Goal: Download file/media

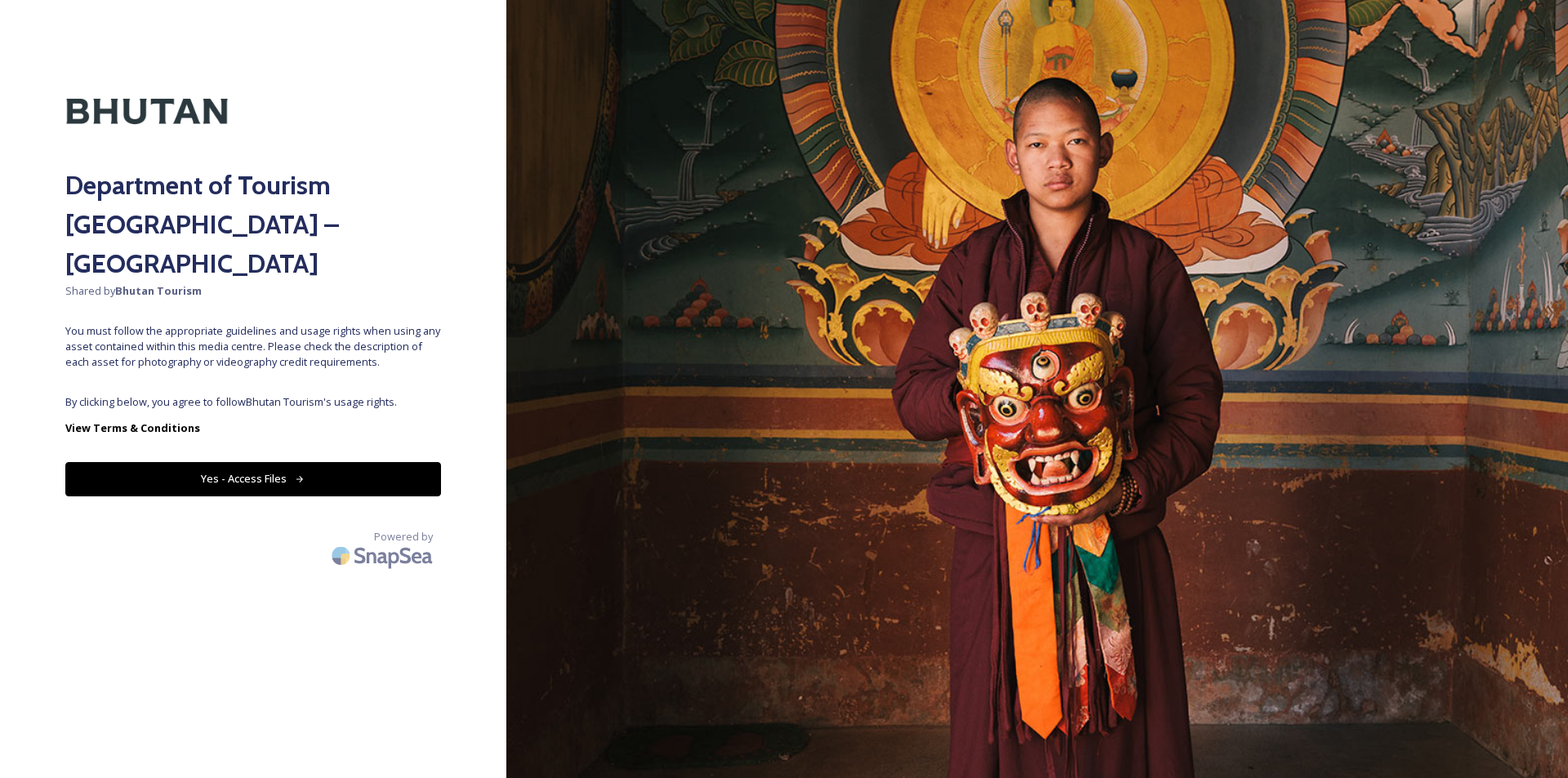
click at [241, 462] on button "Yes - Access Files" at bounding box center [253, 478] width 375 height 33
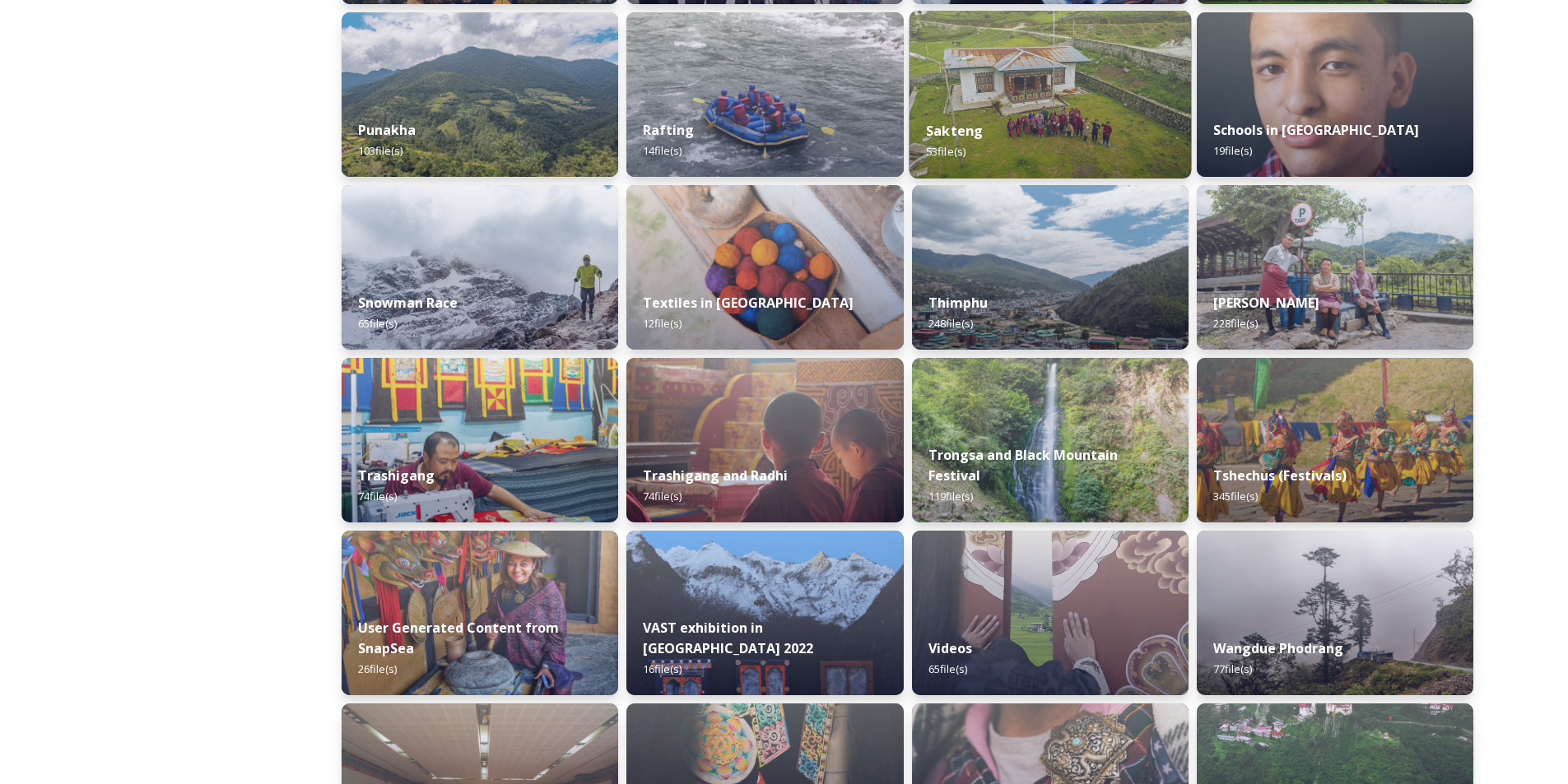
scroll to position [1317, 0]
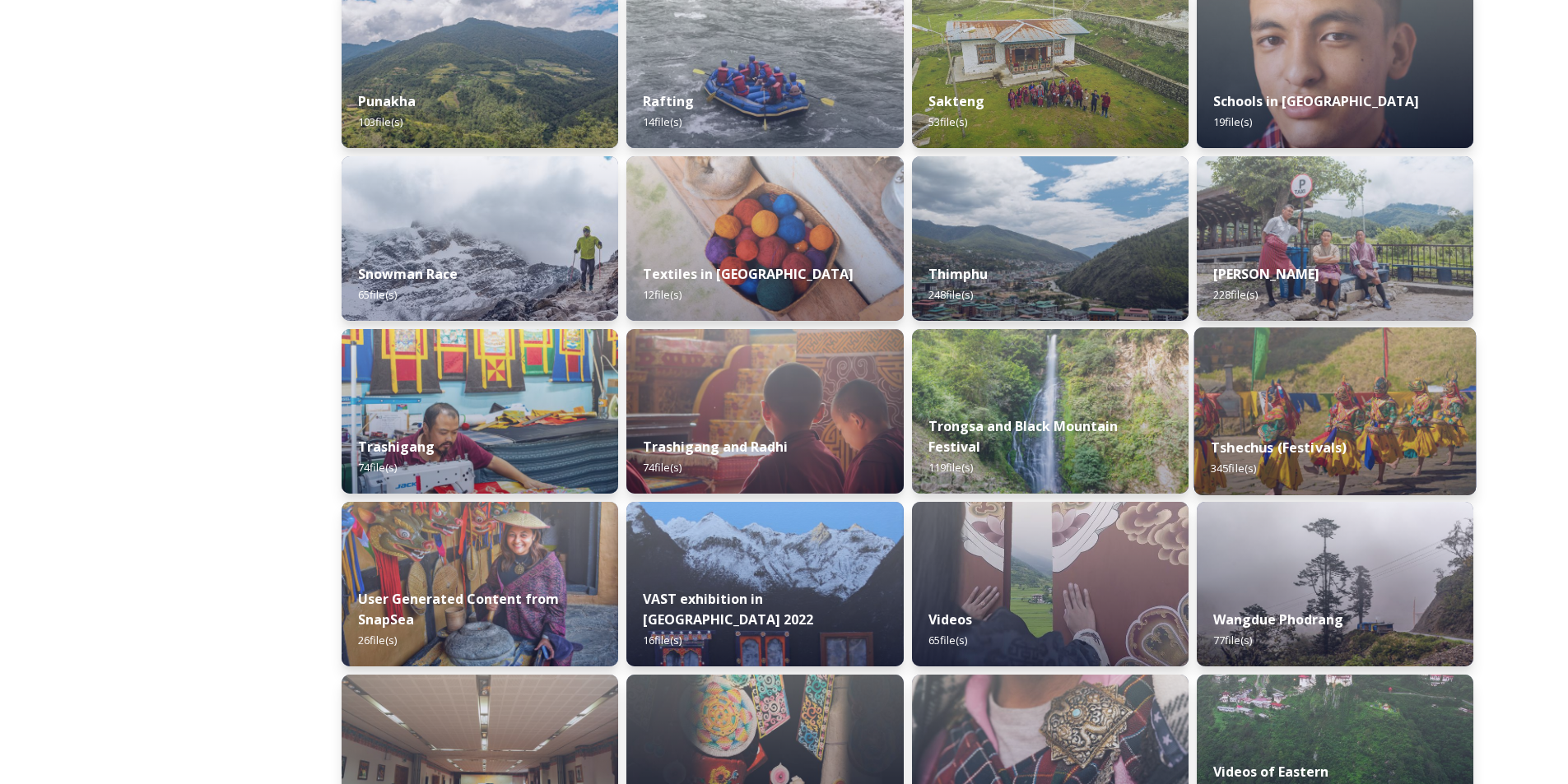
click at [1322, 434] on div "Tshechus (Festivals) 345 file(s)" at bounding box center [1335, 458] width 282 height 74
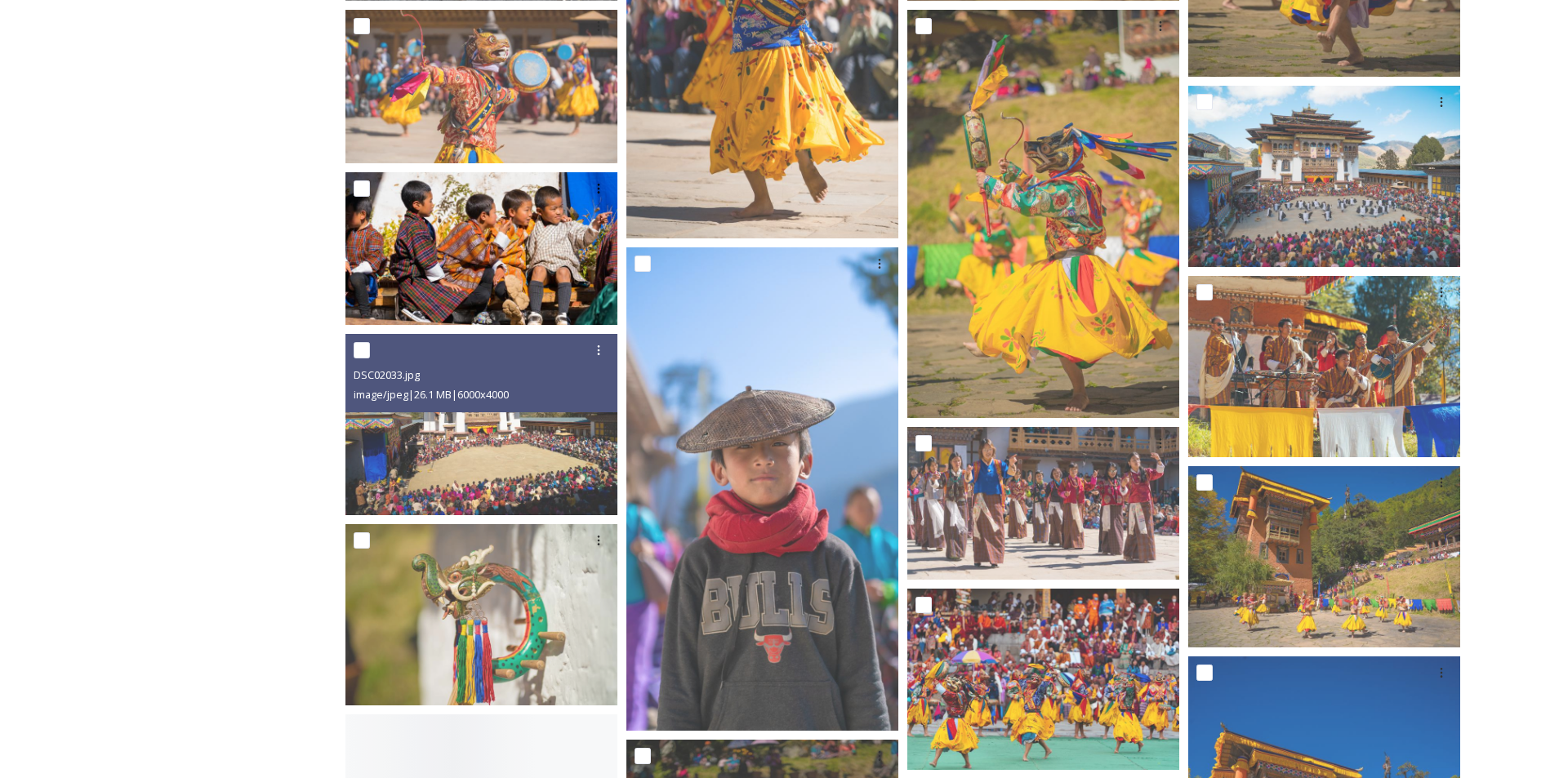
scroll to position [1307, 0]
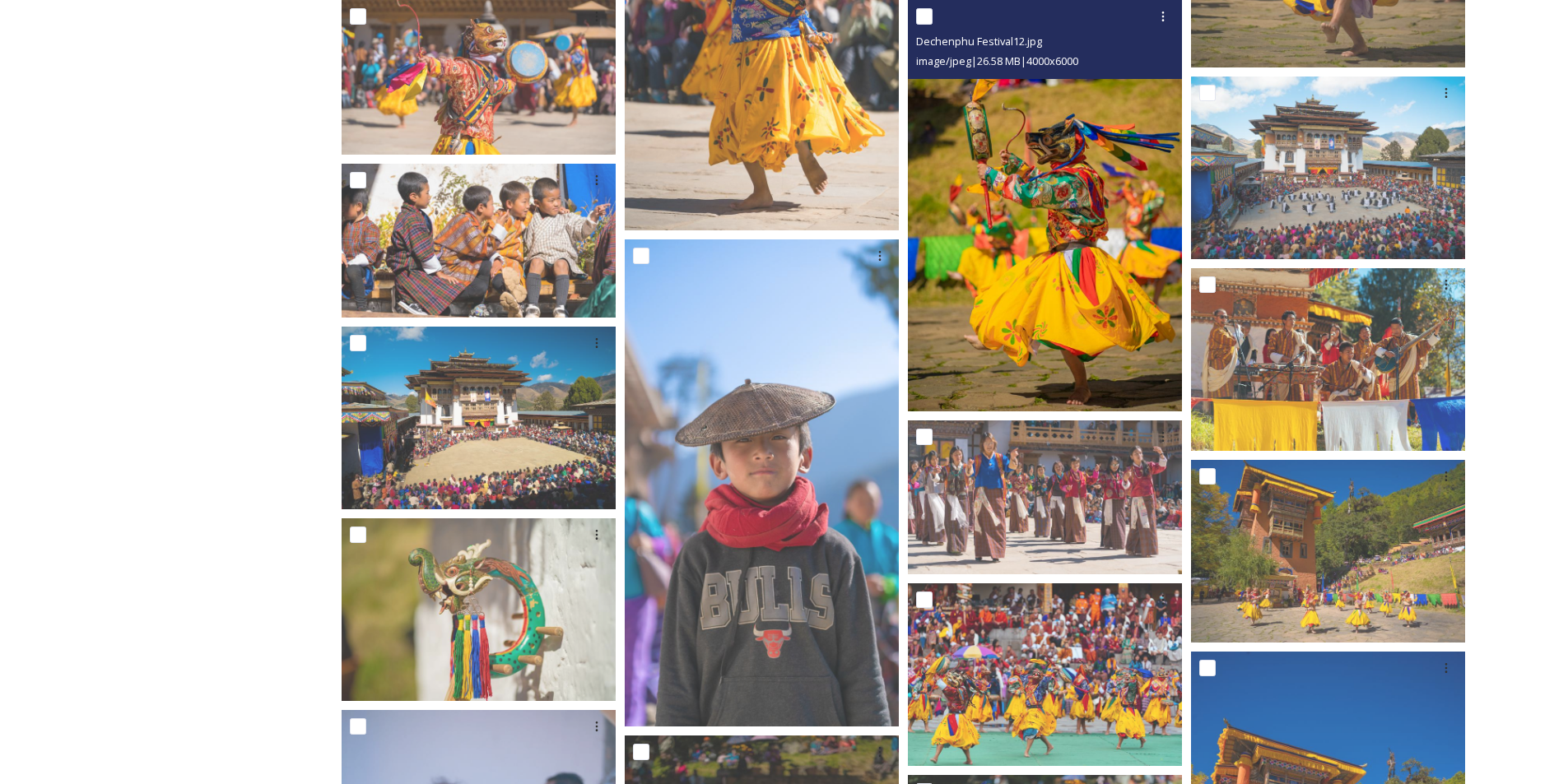
click at [997, 296] on img at bounding box center [1045, 206] width 274 height 412
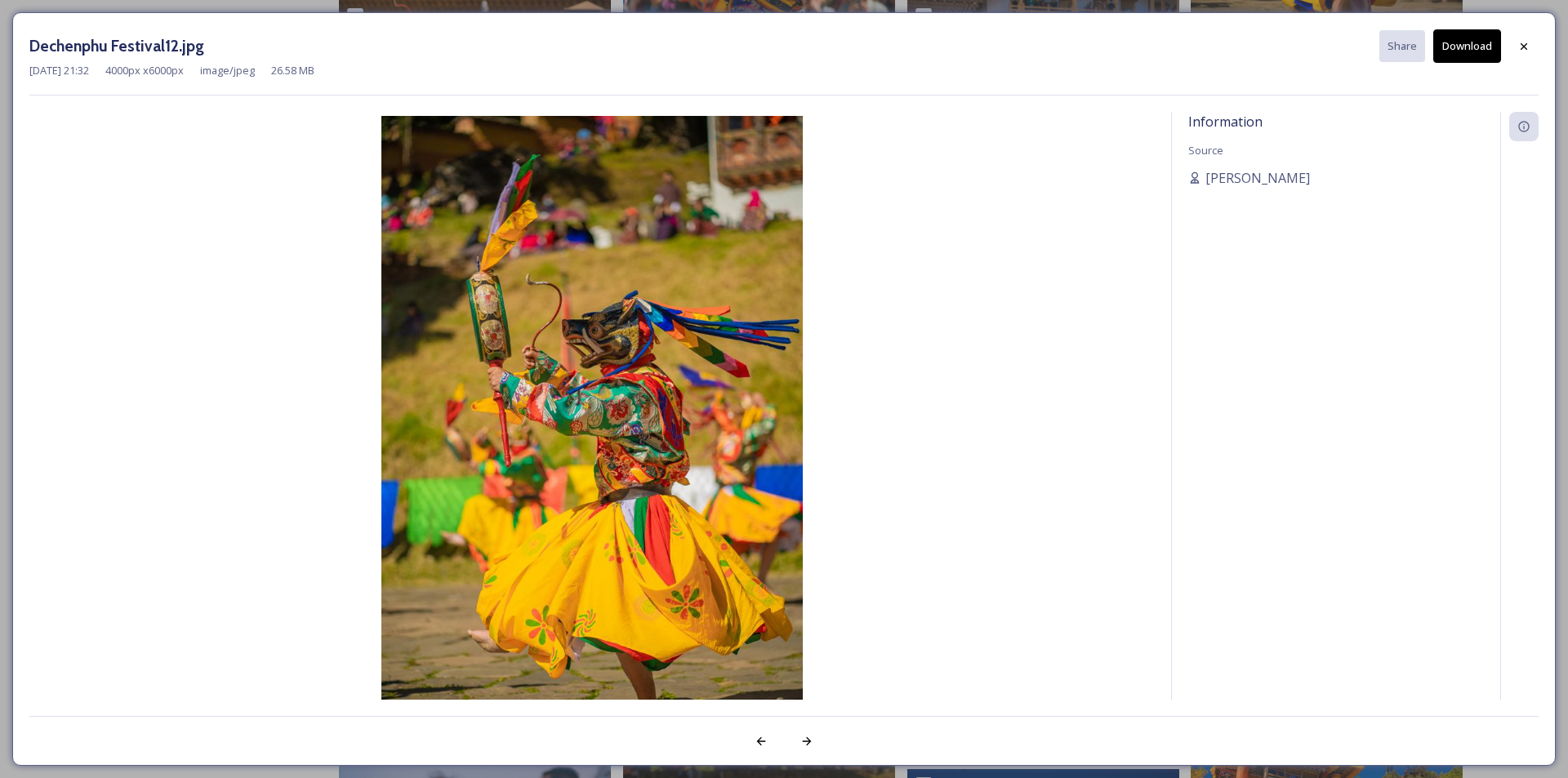
click at [638, 439] on img at bounding box center [591, 431] width 1125 height 631
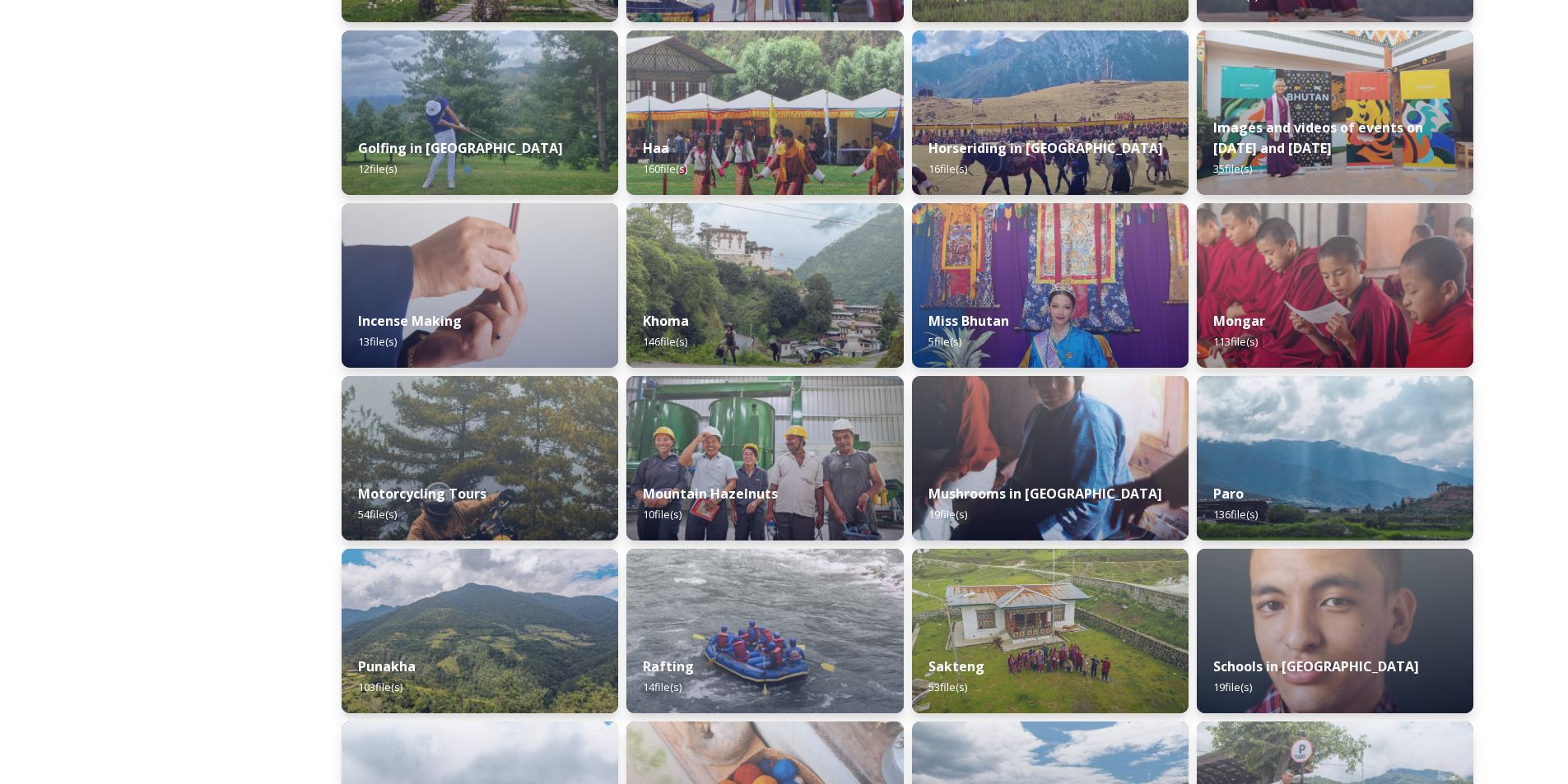
scroll to position [1235, 0]
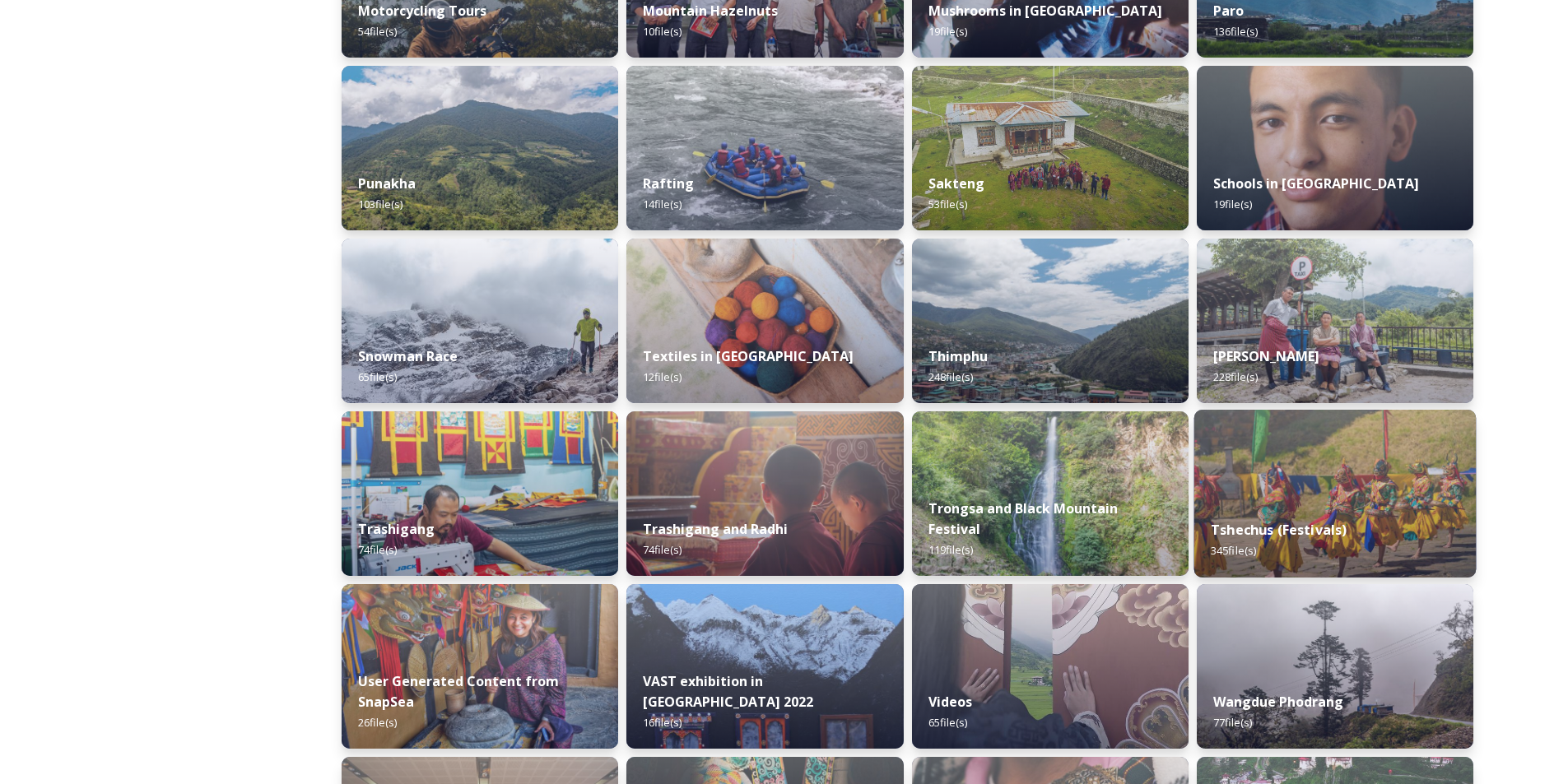
click at [1324, 509] on div "Tshechus (Festivals) 345 file(s)" at bounding box center [1335, 540] width 282 height 74
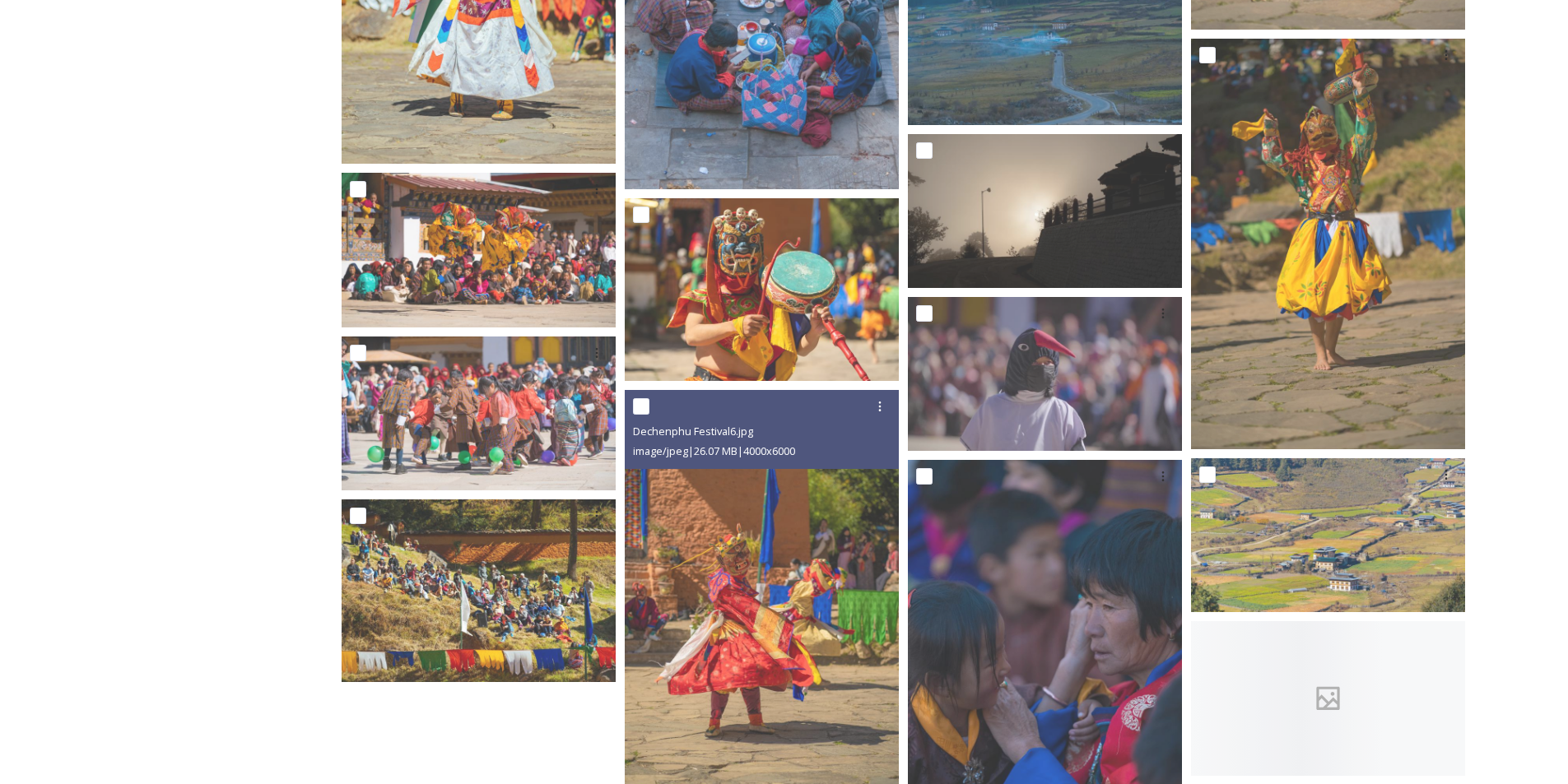
scroll to position [2963, 0]
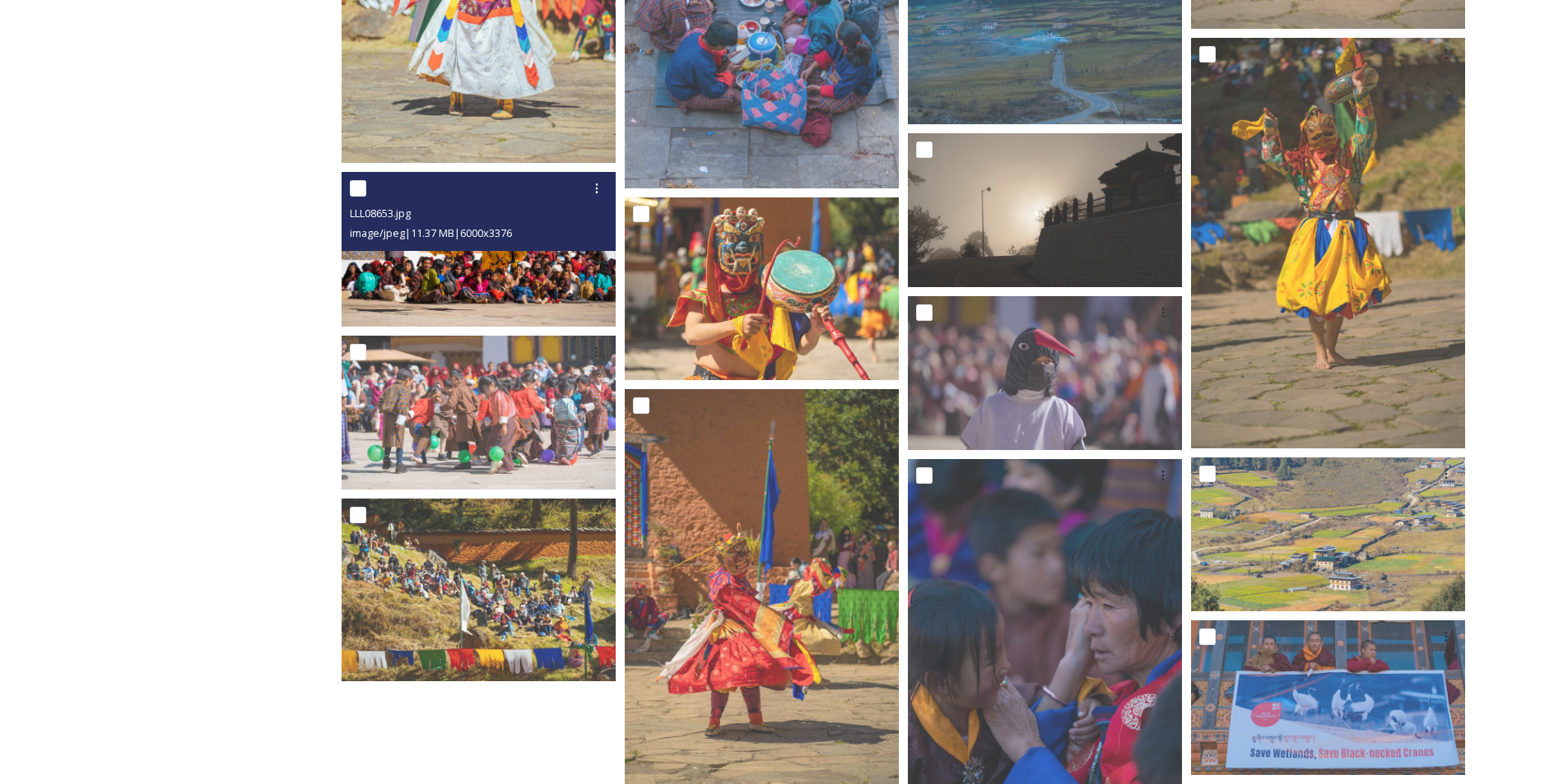
click at [556, 280] on img at bounding box center [478, 249] width 274 height 154
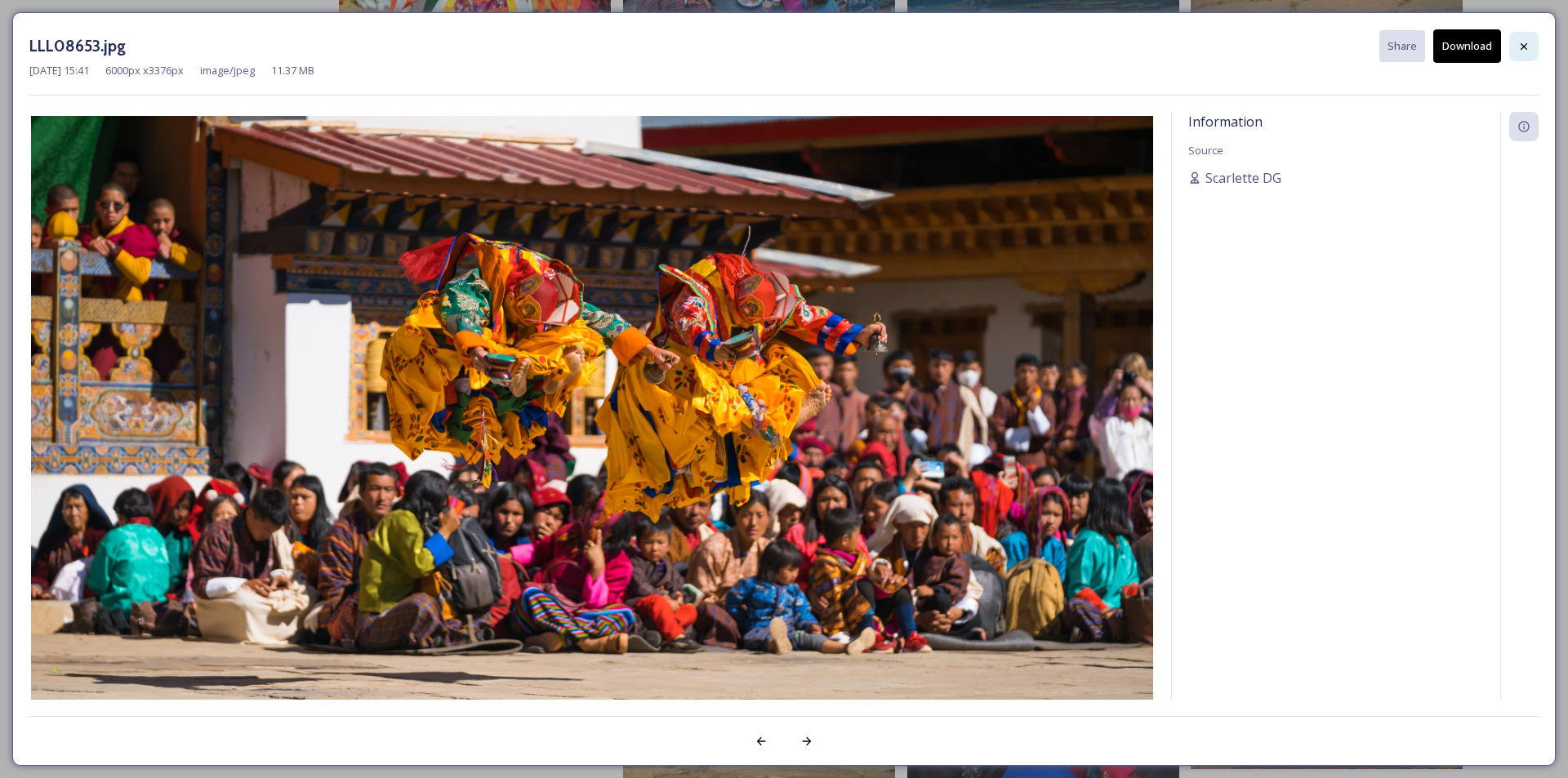
click at [1524, 48] on icon at bounding box center [1523, 46] width 13 height 13
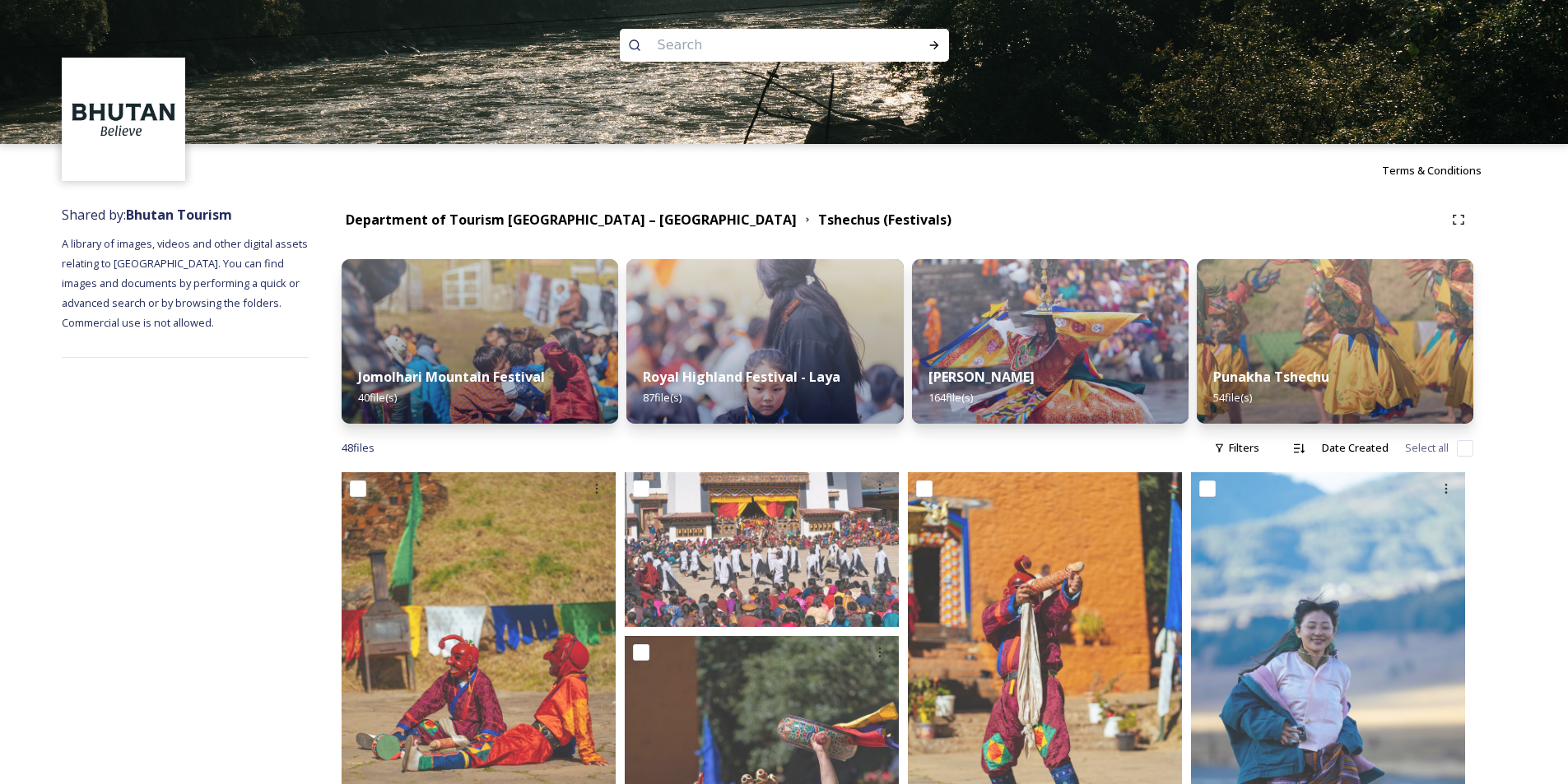
scroll to position [0, 0]
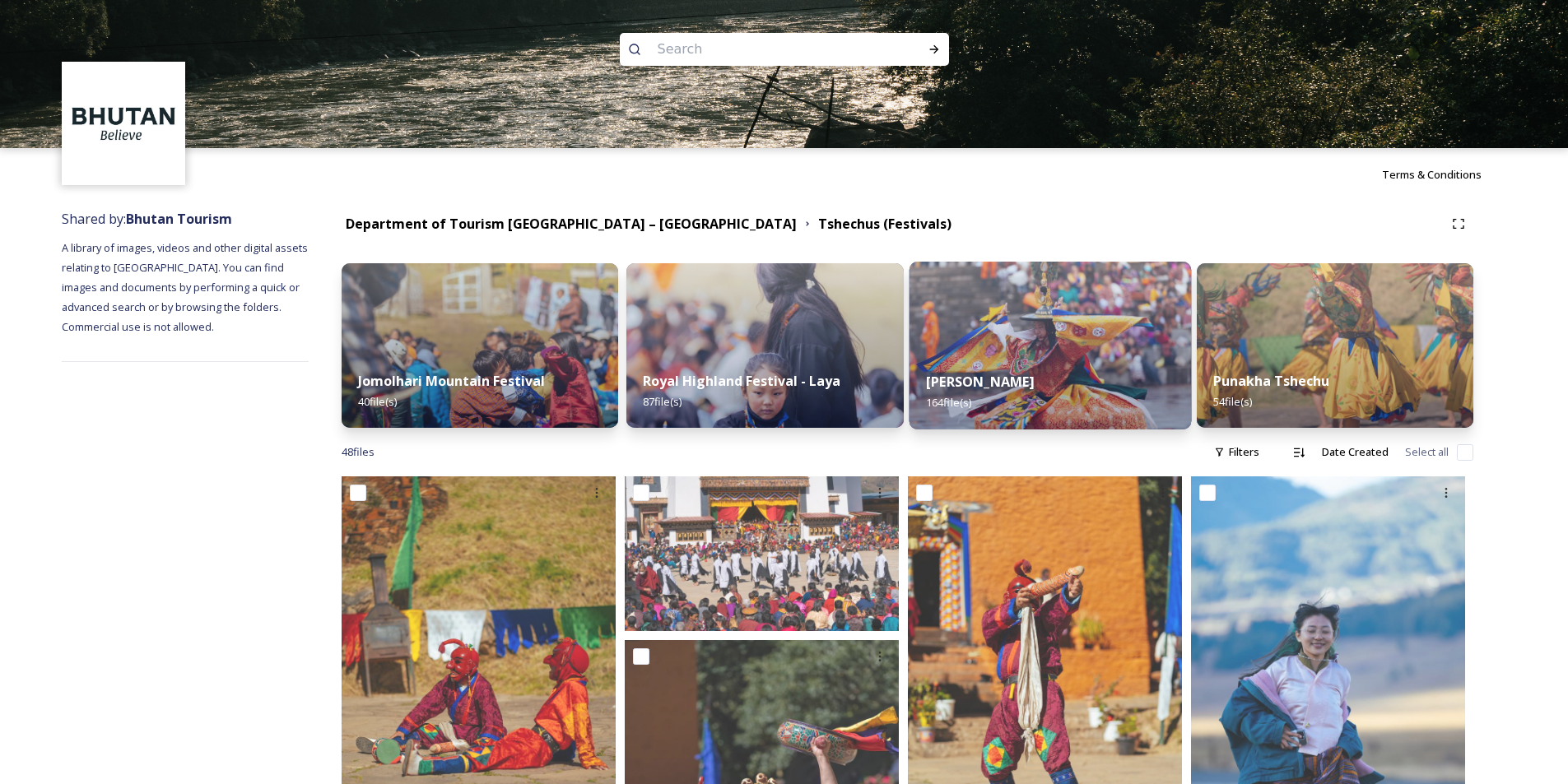
click at [1073, 381] on div "Thimphu Tshechu 164 file(s)" at bounding box center [1050, 392] width 282 height 74
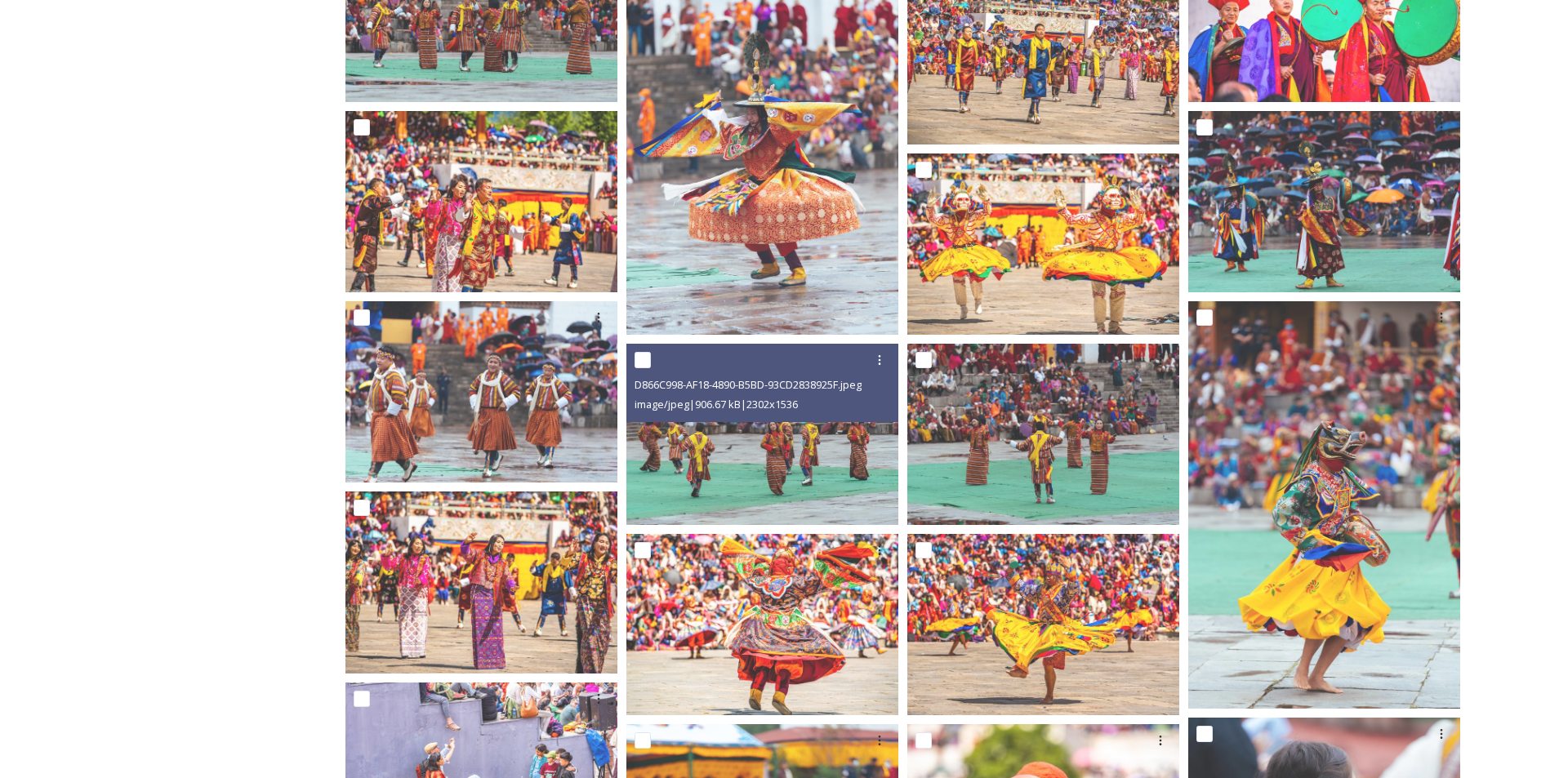
scroll to position [5308, 0]
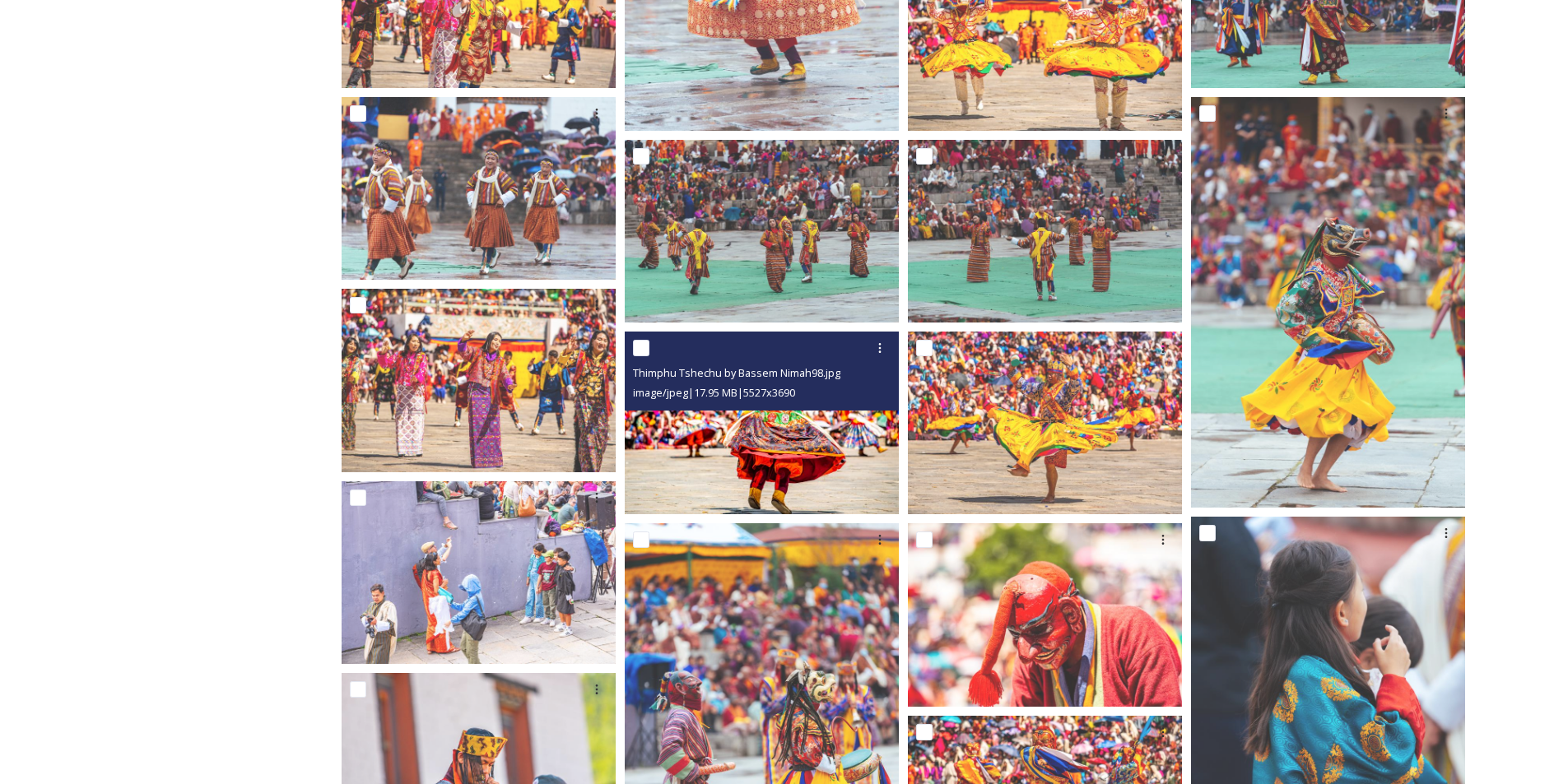
click at [766, 458] on img at bounding box center [761, 422] width 274 height 182
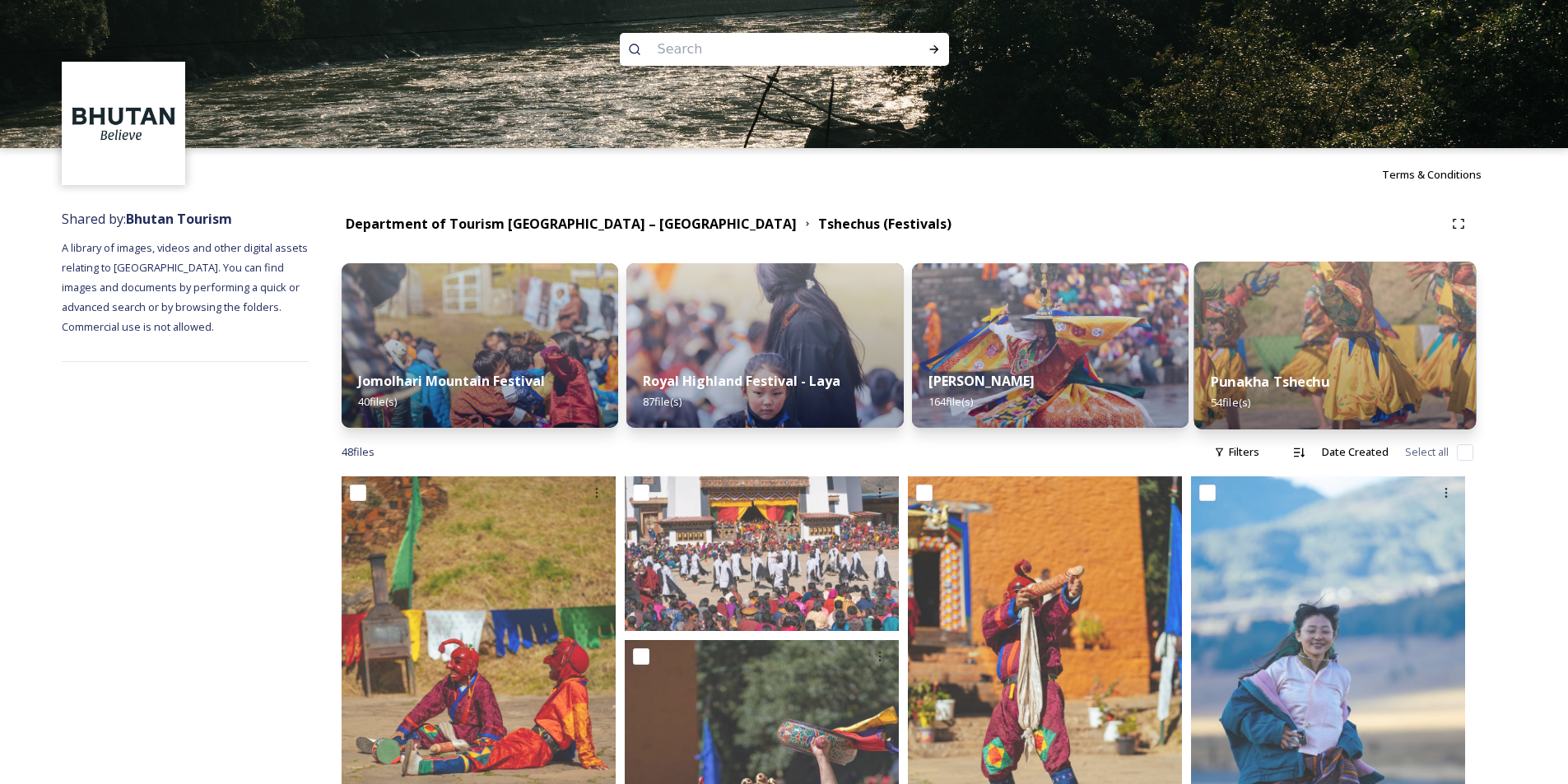
click at [1373, 368] on div "Punakha Tshechu 54 file(s)" at bounding box center [1335, 392] width 282 height 74
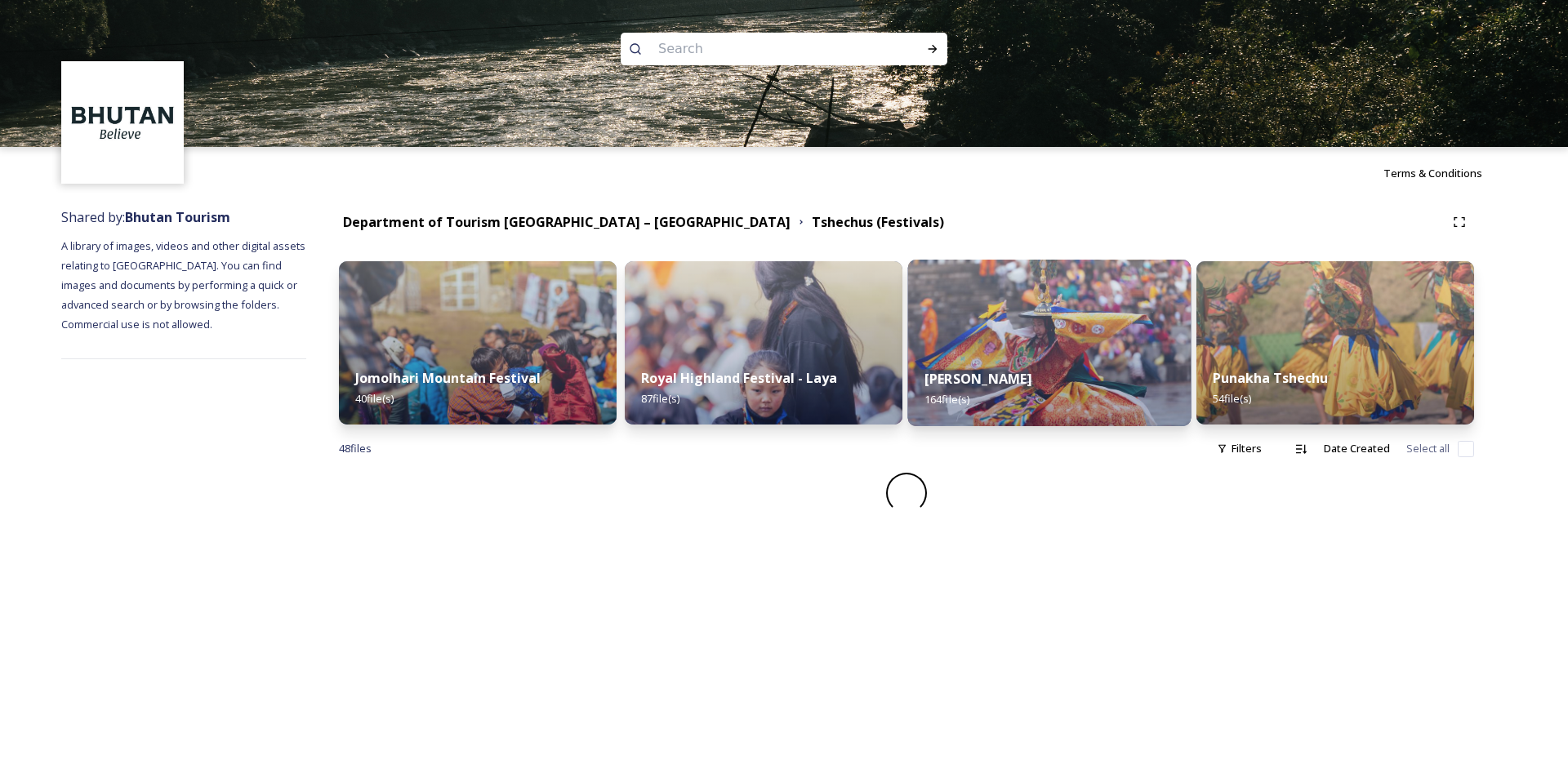
click at [1069, 349] on img at bounding box center [1050, 342] width 283 height 166
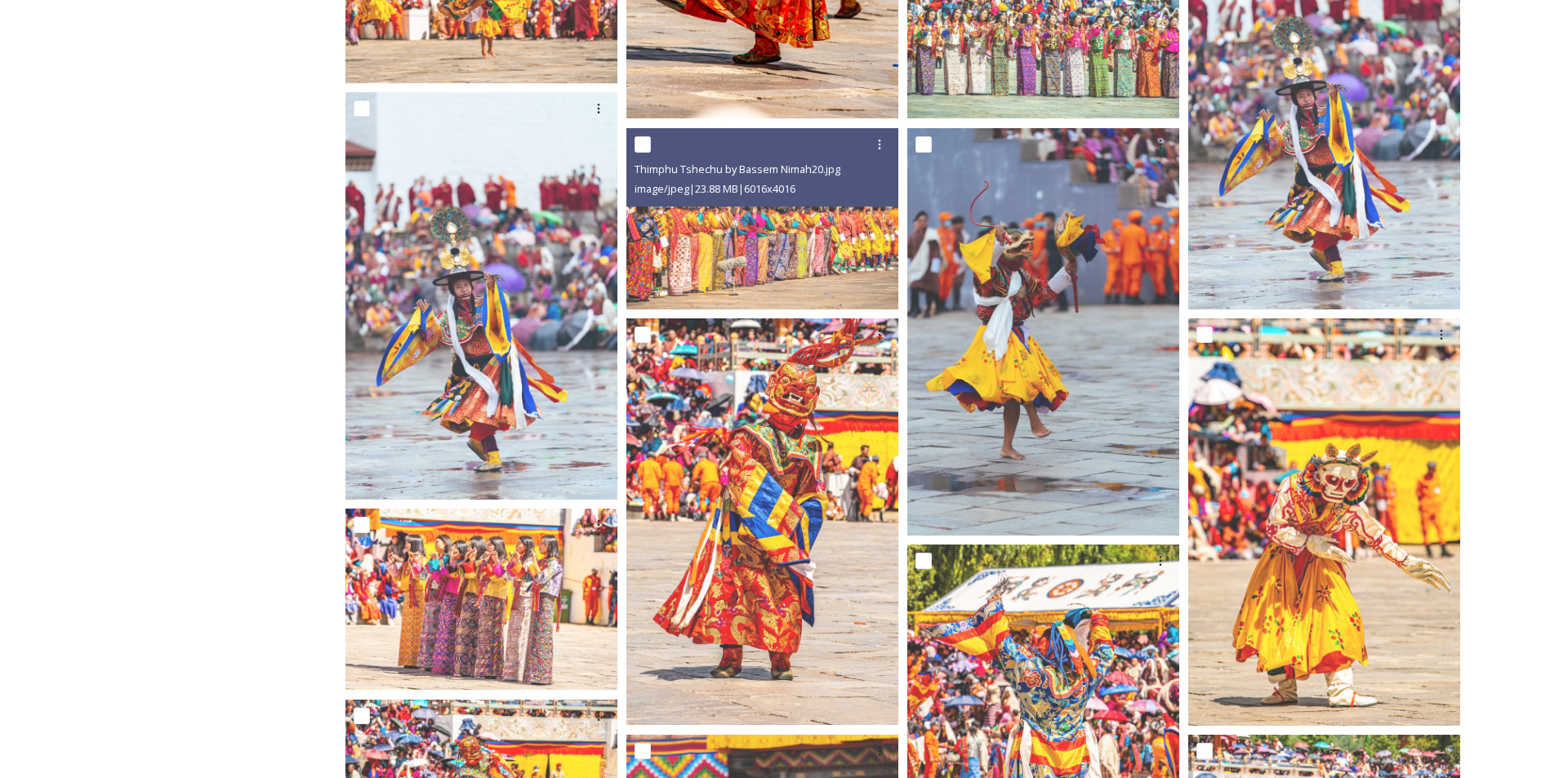
scroll to position [980, 0]
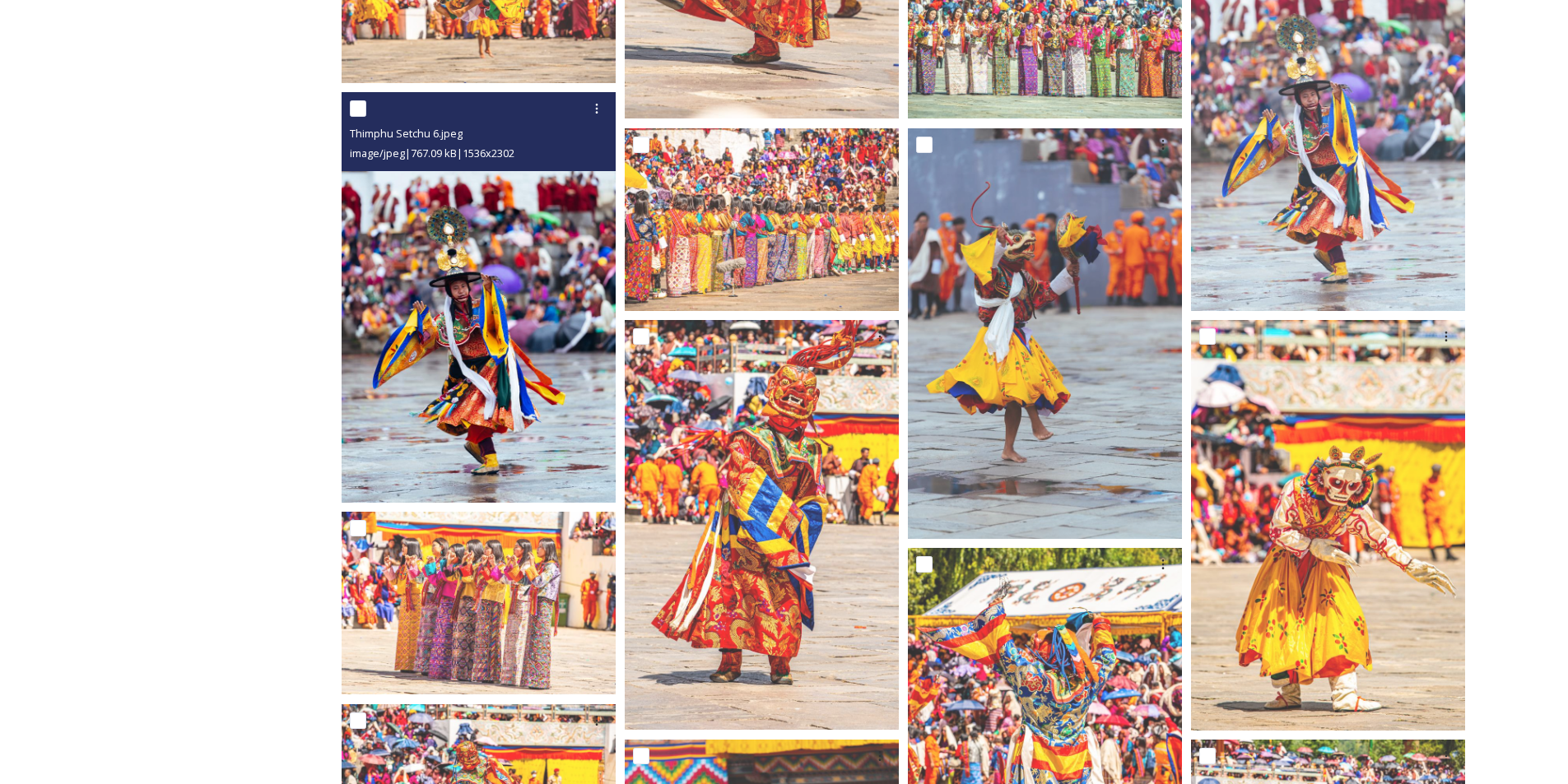
click at [514, 295] on img at bounding box center [478, 297] width 274 height 411
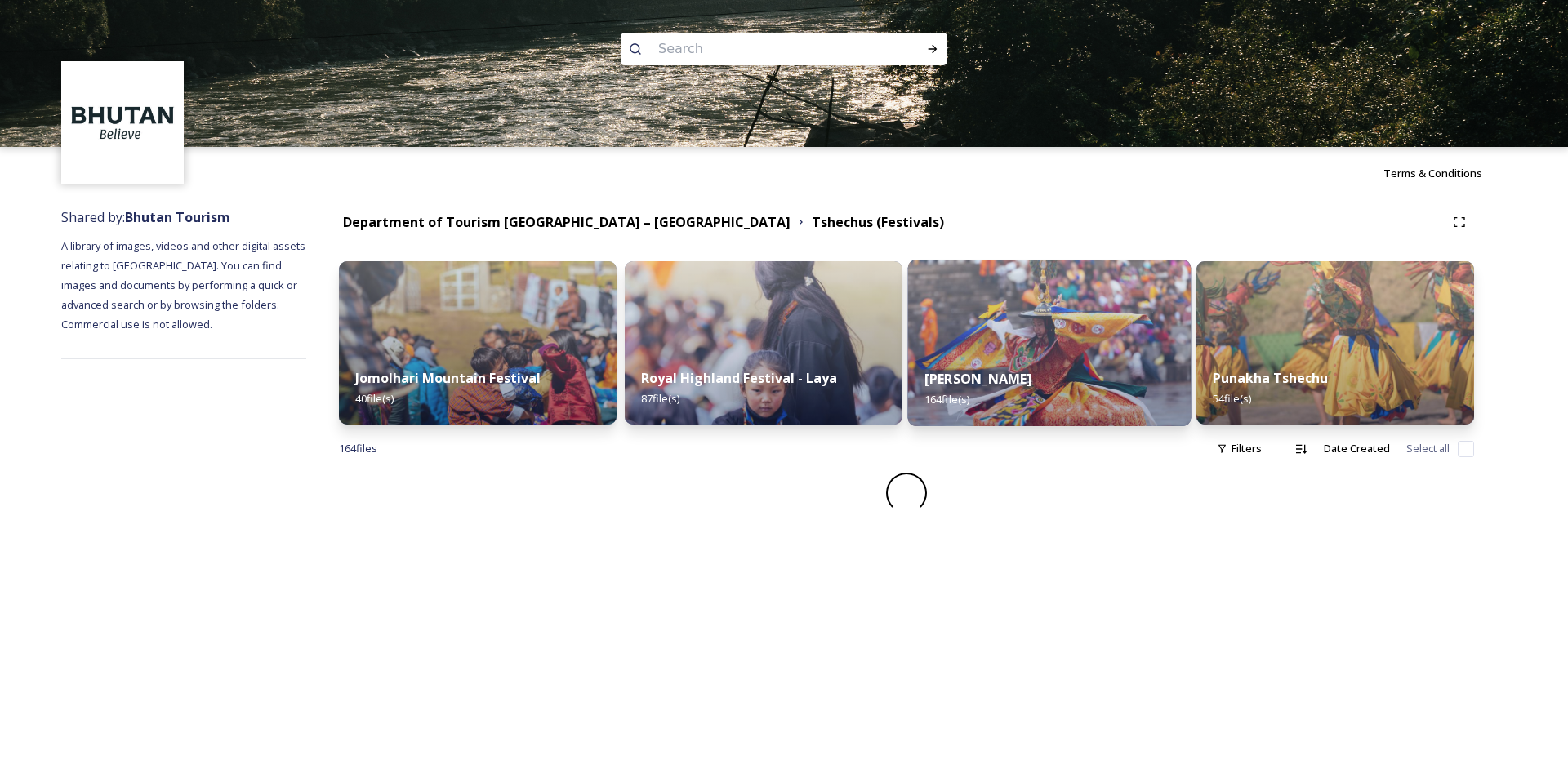
click at [1052, 370] on div "Thimphu Tshechu 164 file(s)" at bounding box center [1050, 389] width 283 height 74
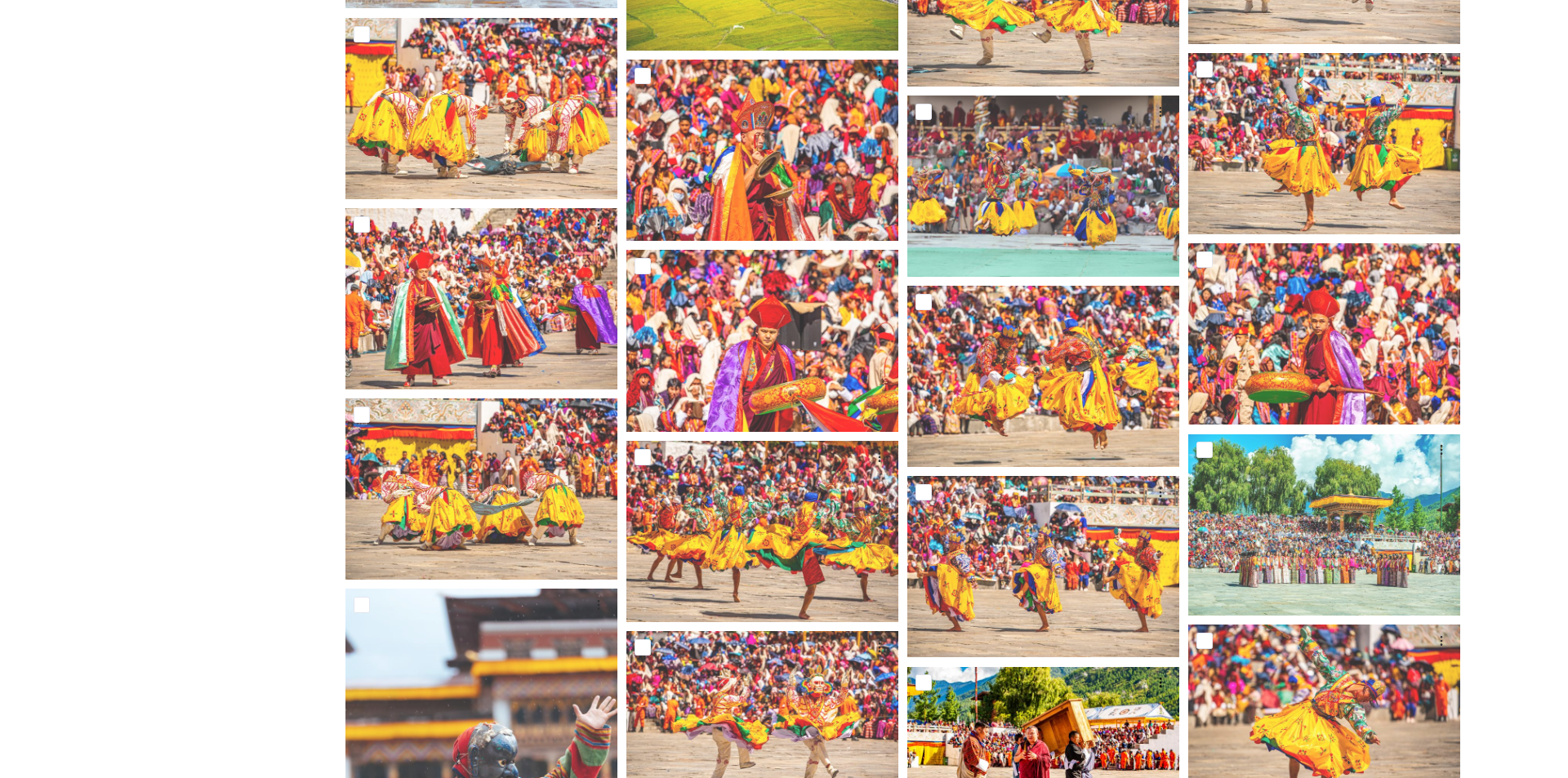
scroll to position [3920, 0]
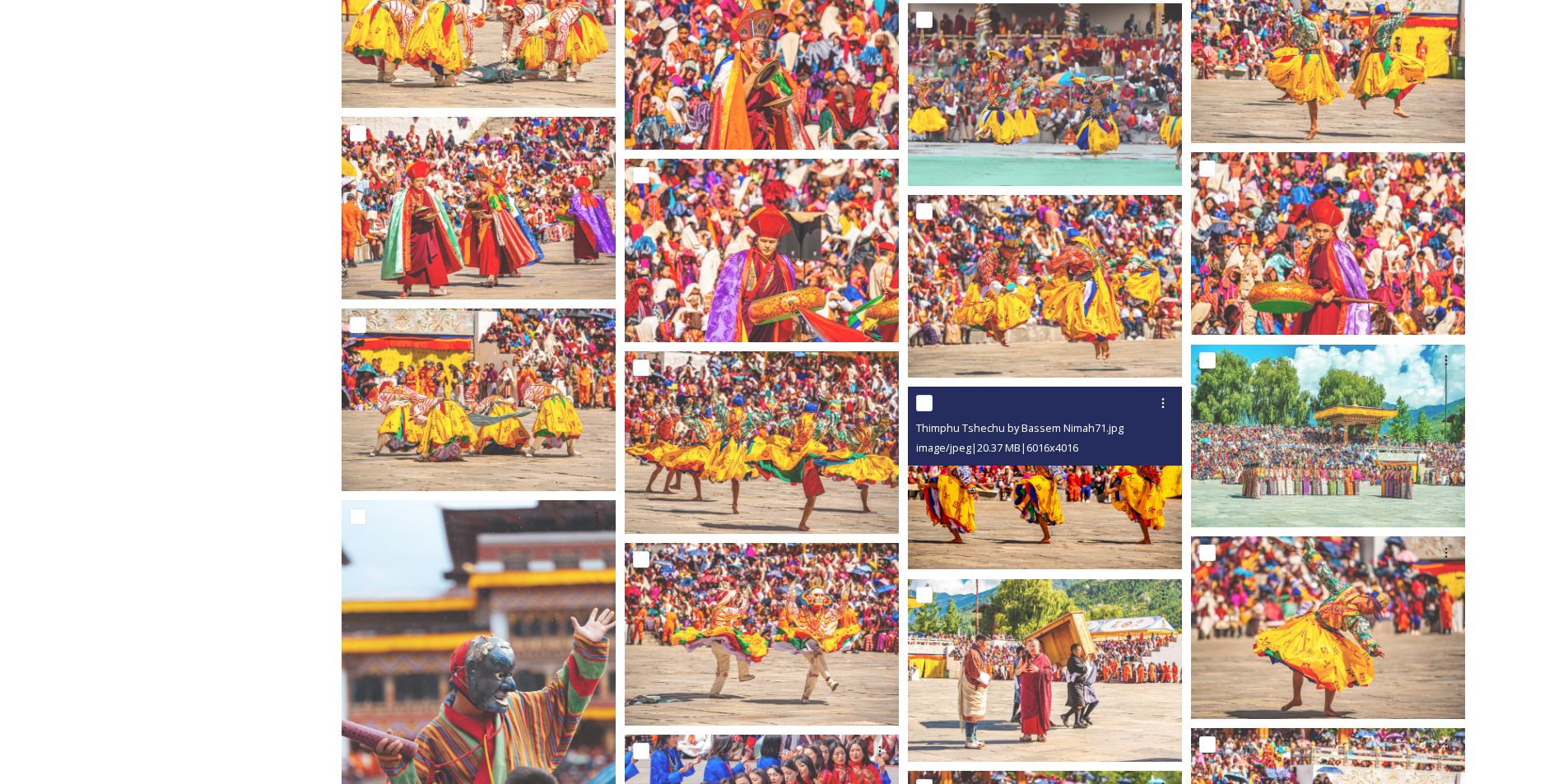
click at [1060, 479] on img at bounding box center [1045, 478] width 274 height 182
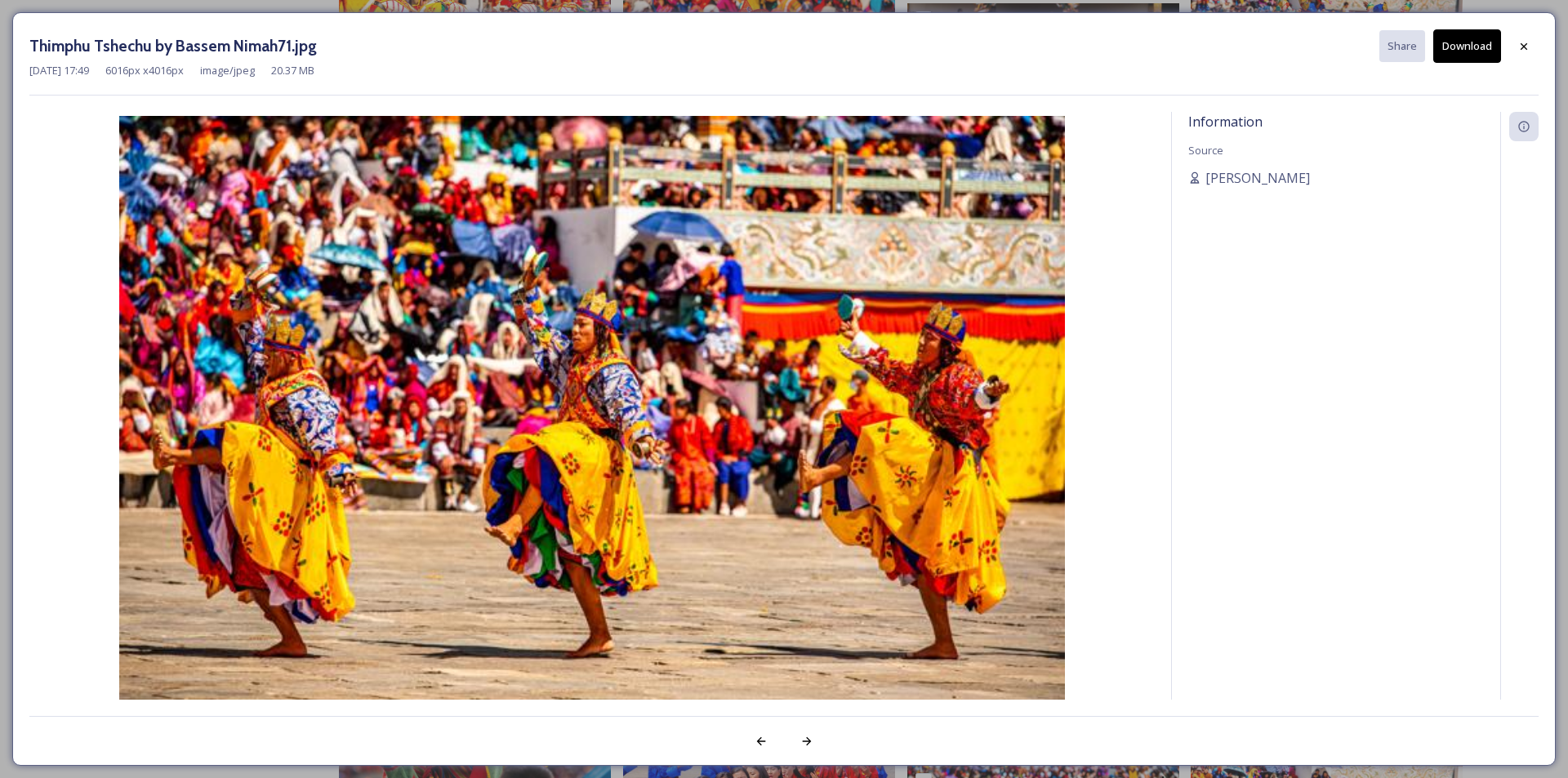
click at [620, 370] on img at bounding box center [591, 431] width 1125 height 631
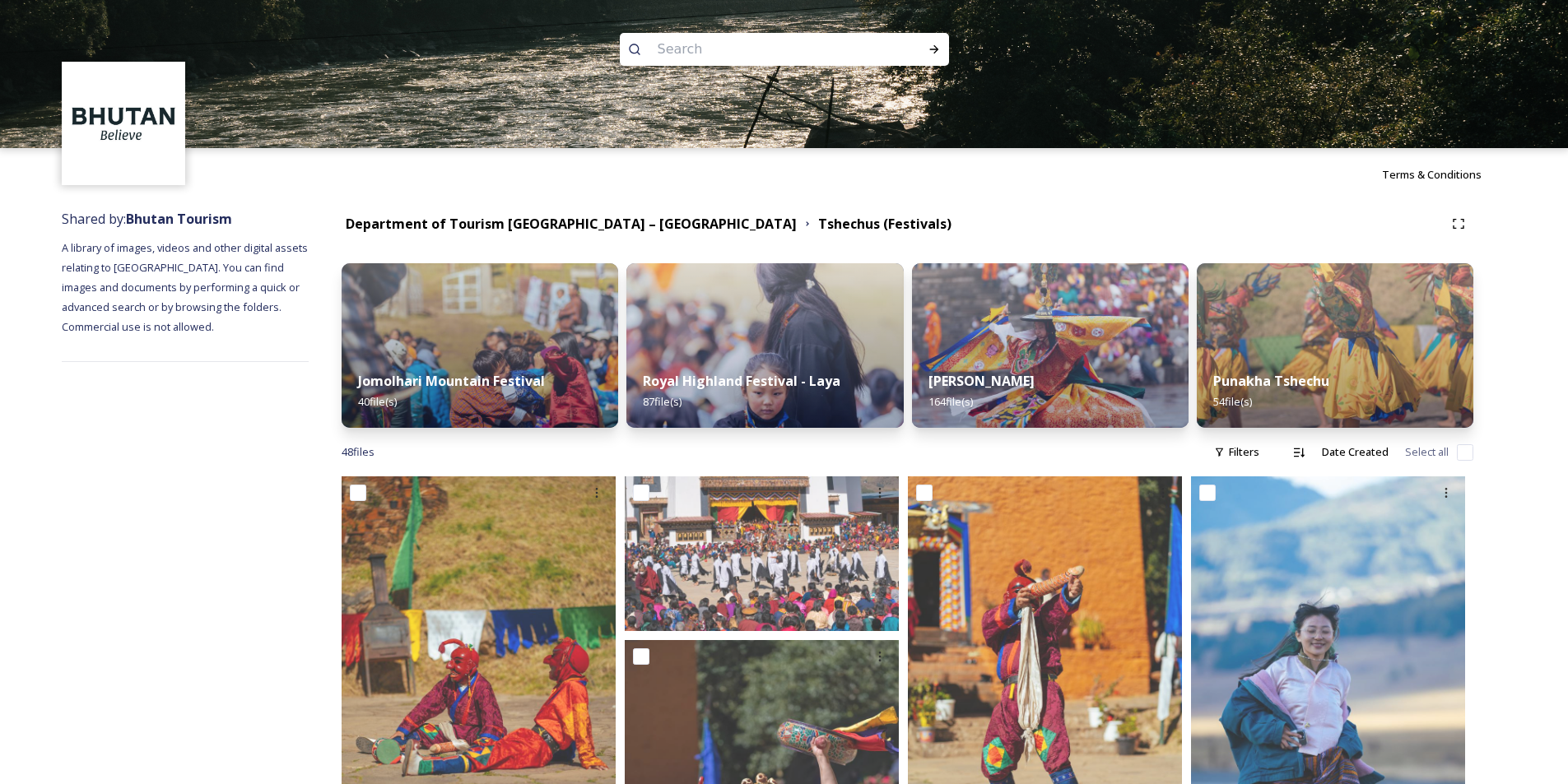
click at [1050, 375] on div "Thimphu Tshechu 164 file(s)" at bounding box center [1050, 391] width 276 height 74
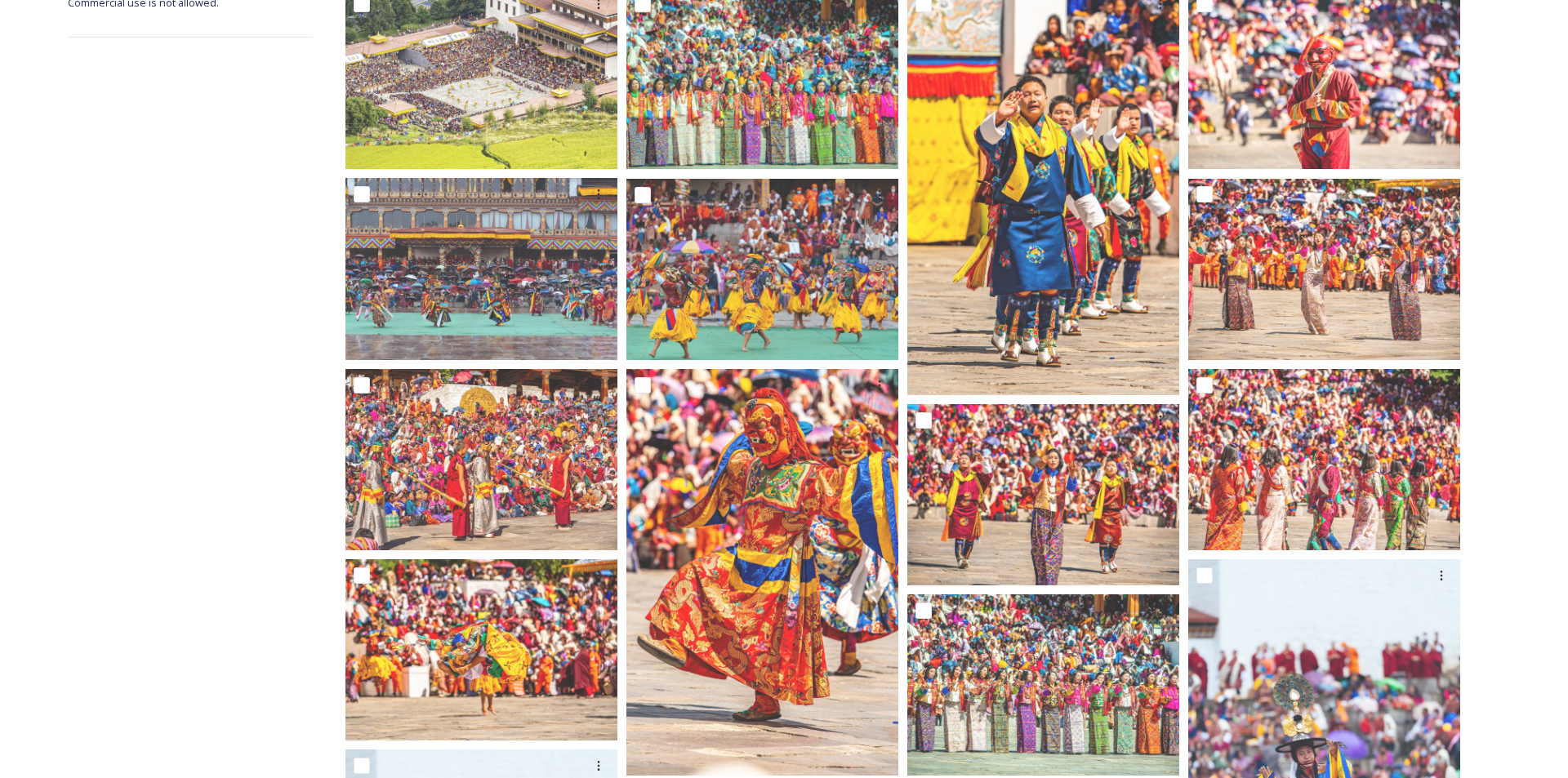
scroll to position [327, 0]
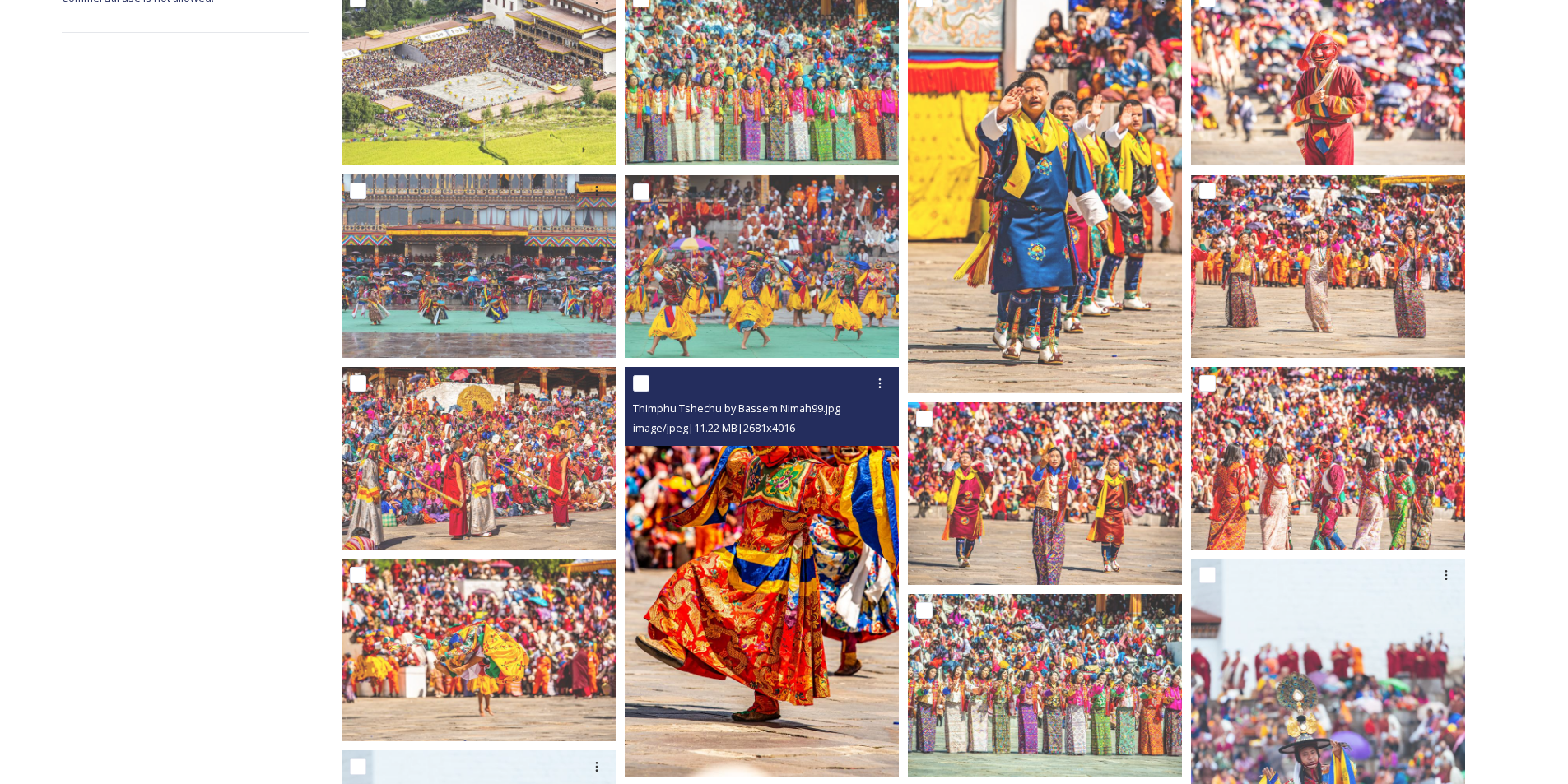
click at [771, 510] on img at bounding box center [761, 572] width 274 height 411
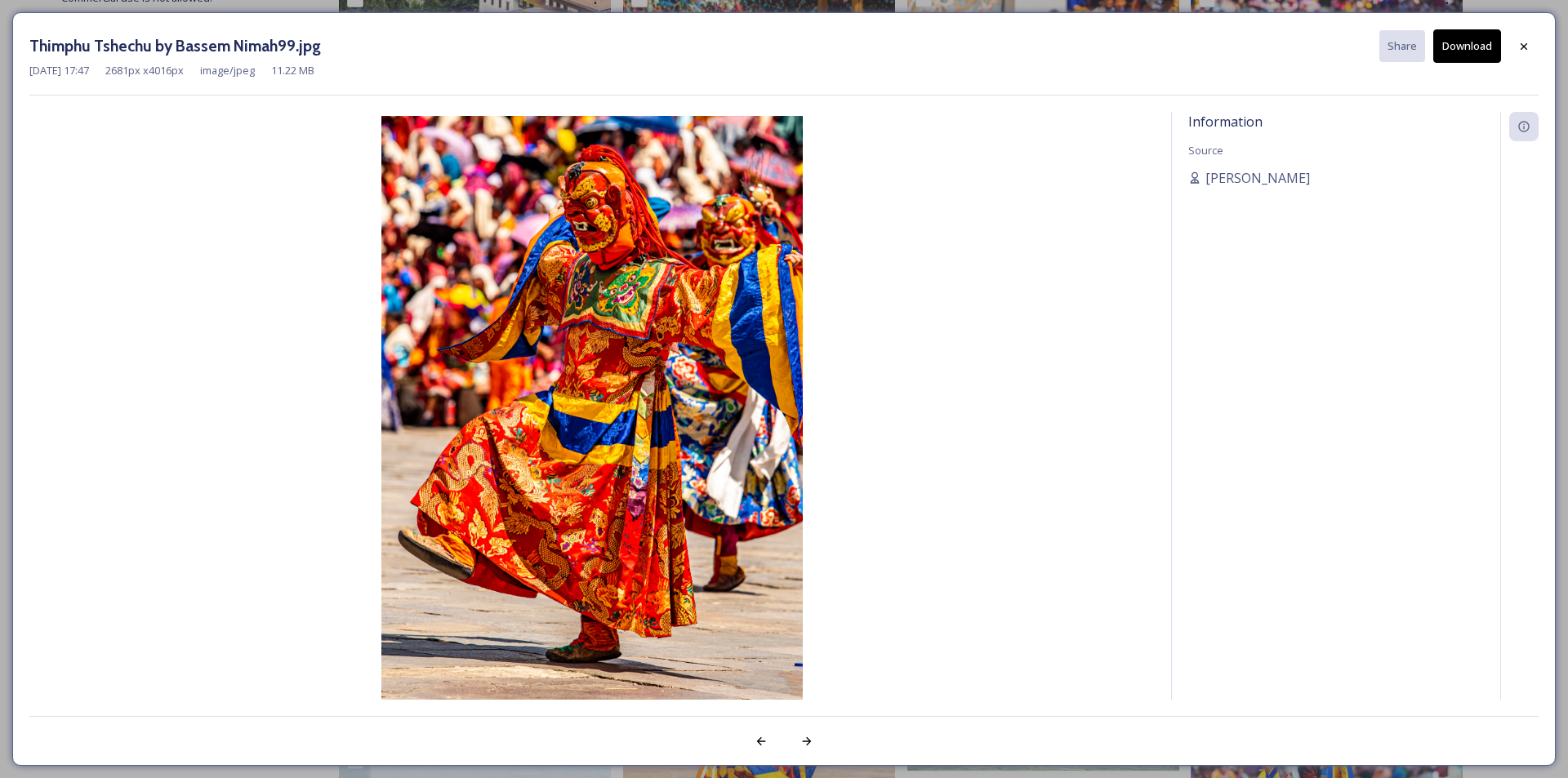
click at [1479, 48] on button "Download" at bounding box center [1468, 46] width 68 height 33
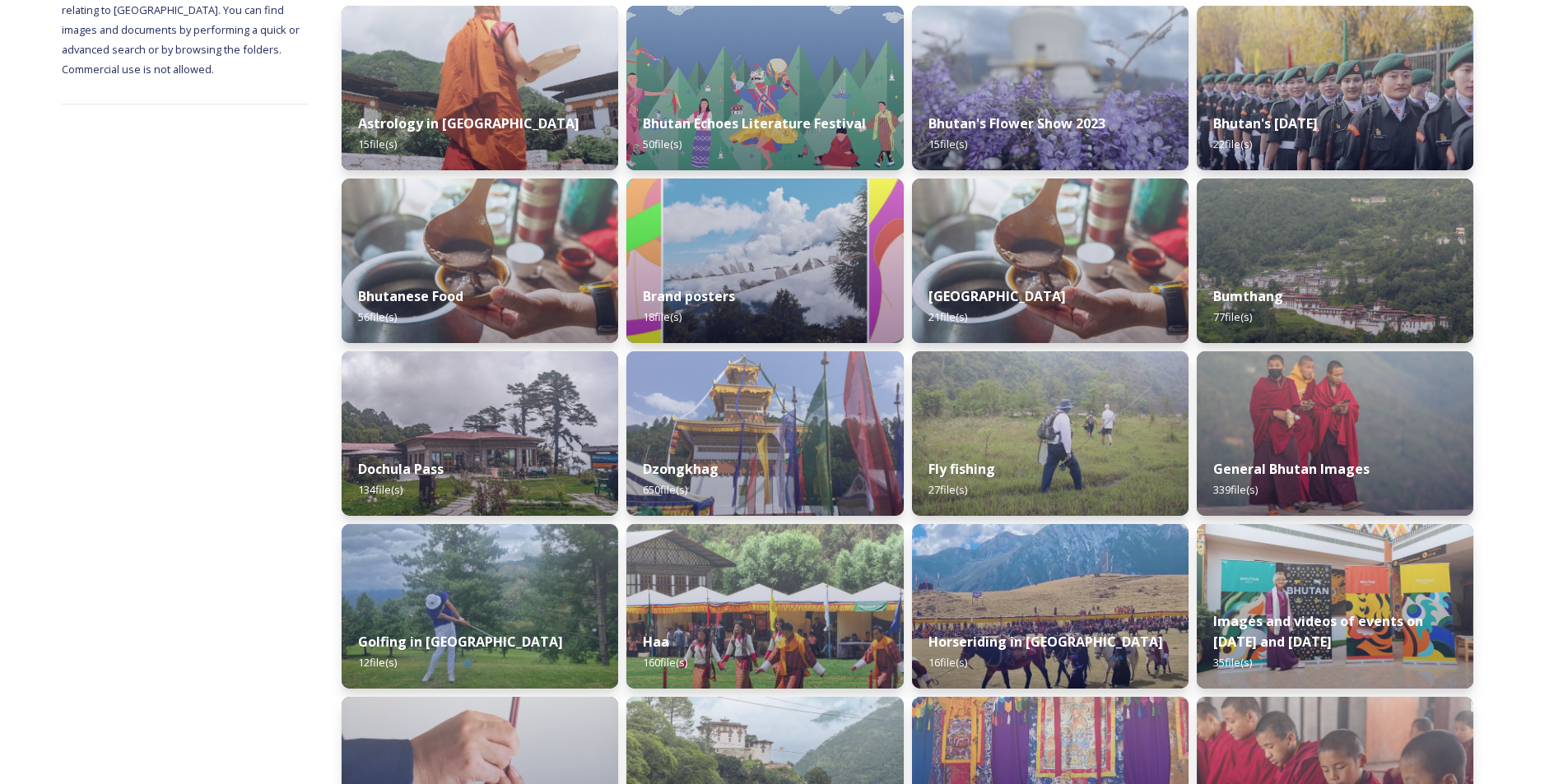
scroll to position [178, 0]
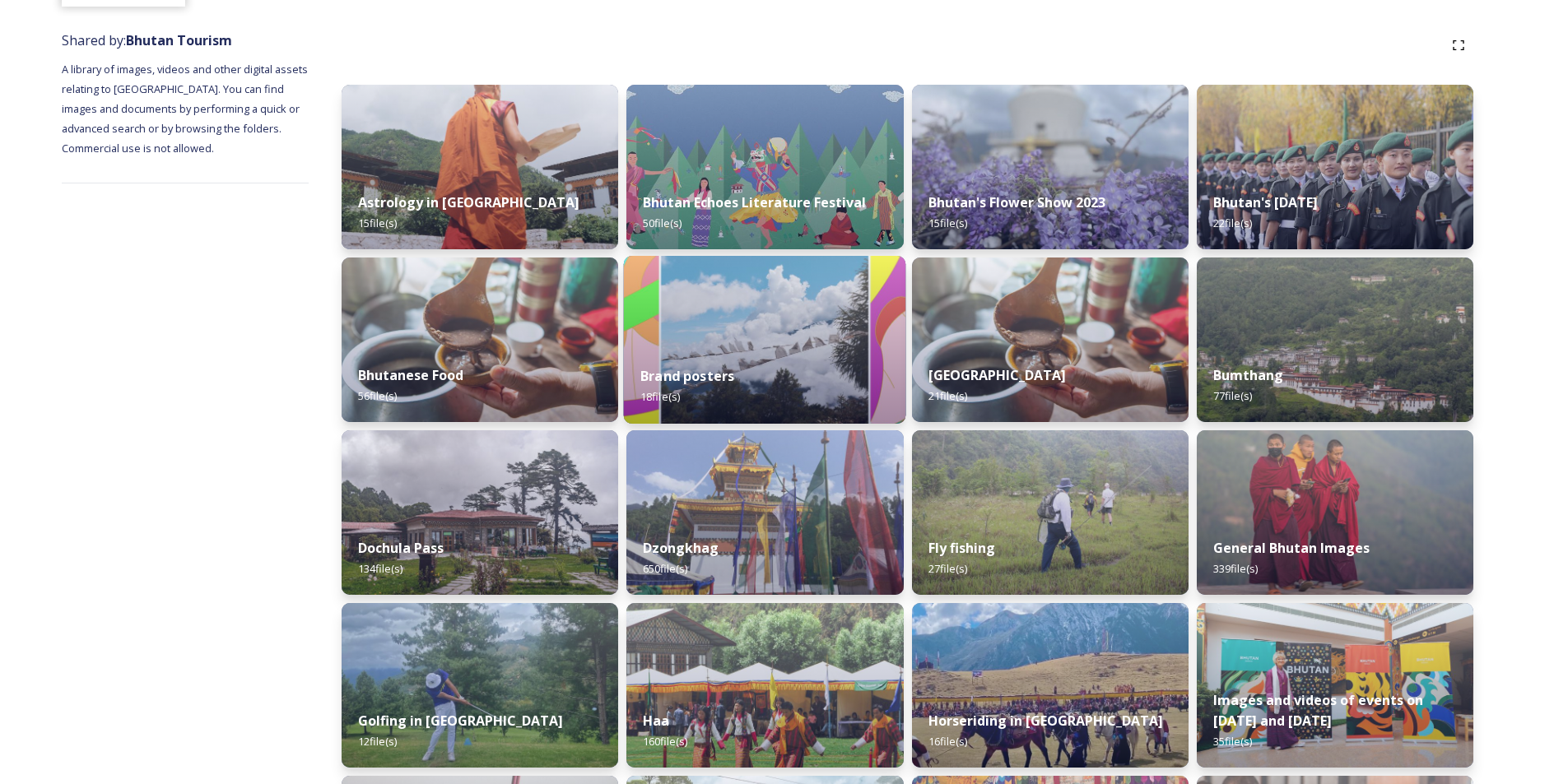
click at [794, 360] on div "Brand posters 18 file(s)" at bounding box center [765, 386] width 282 height 74
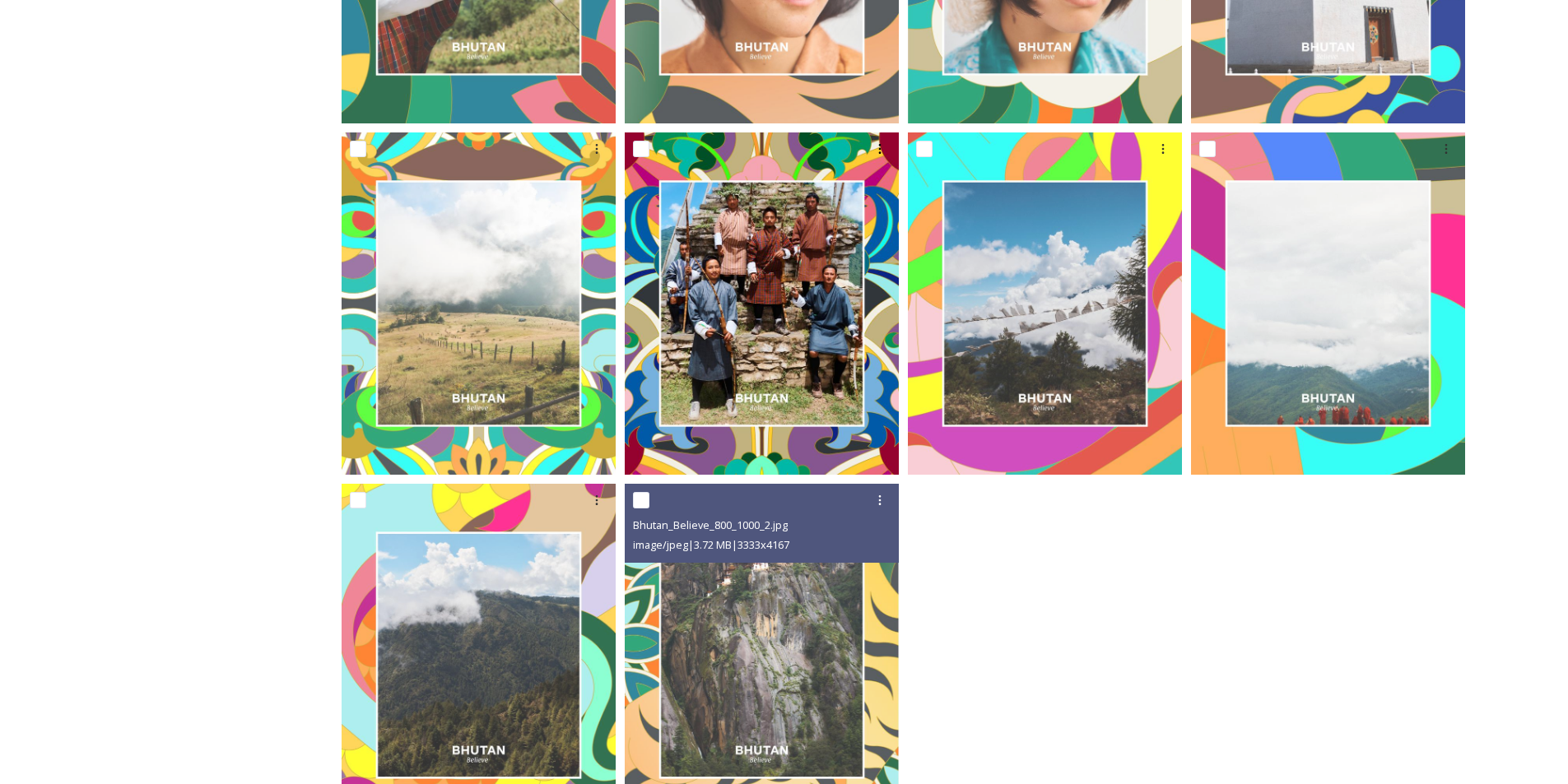
scroll to position [1313, 0]
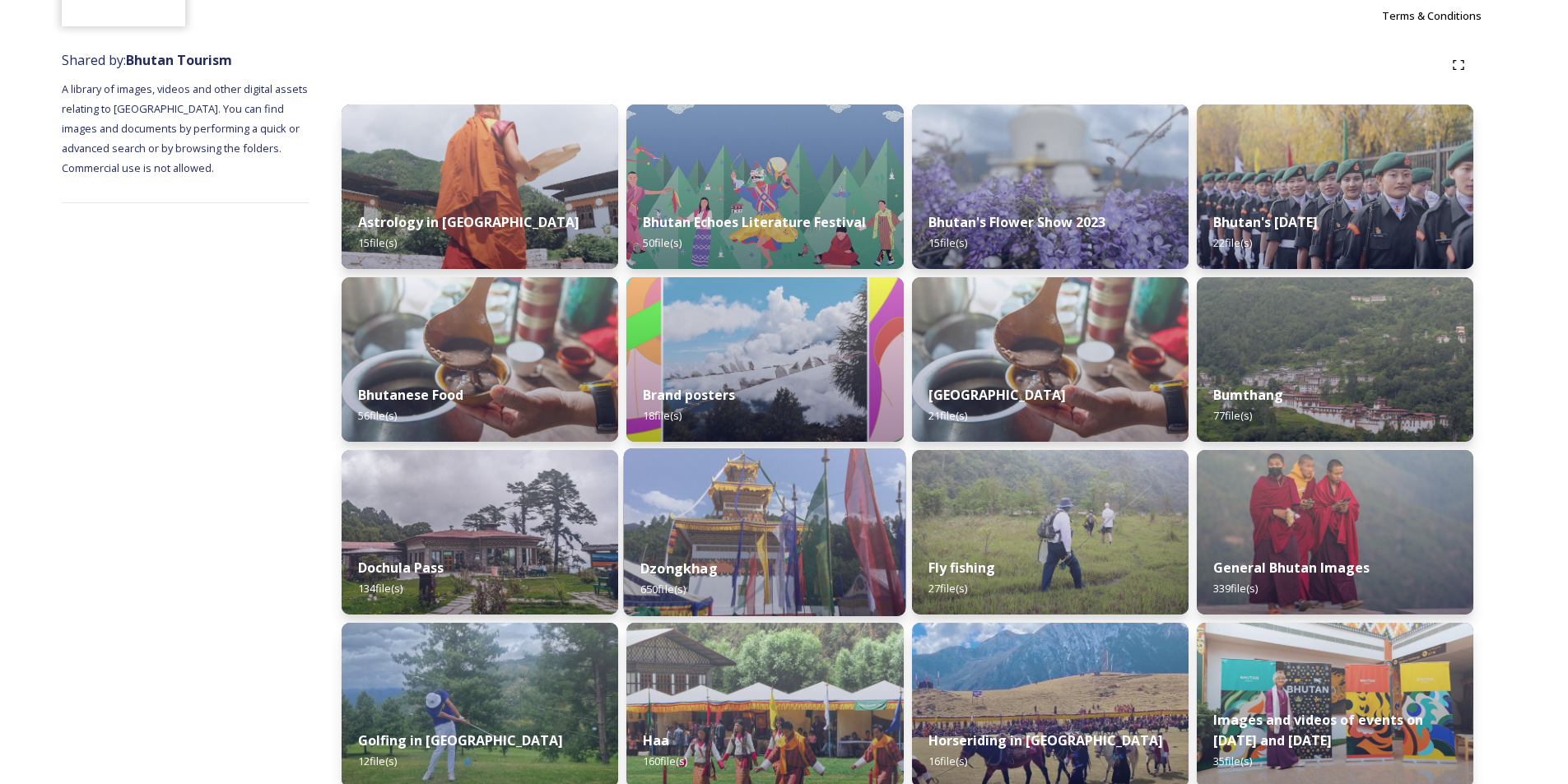
scroll to position [165, 0]
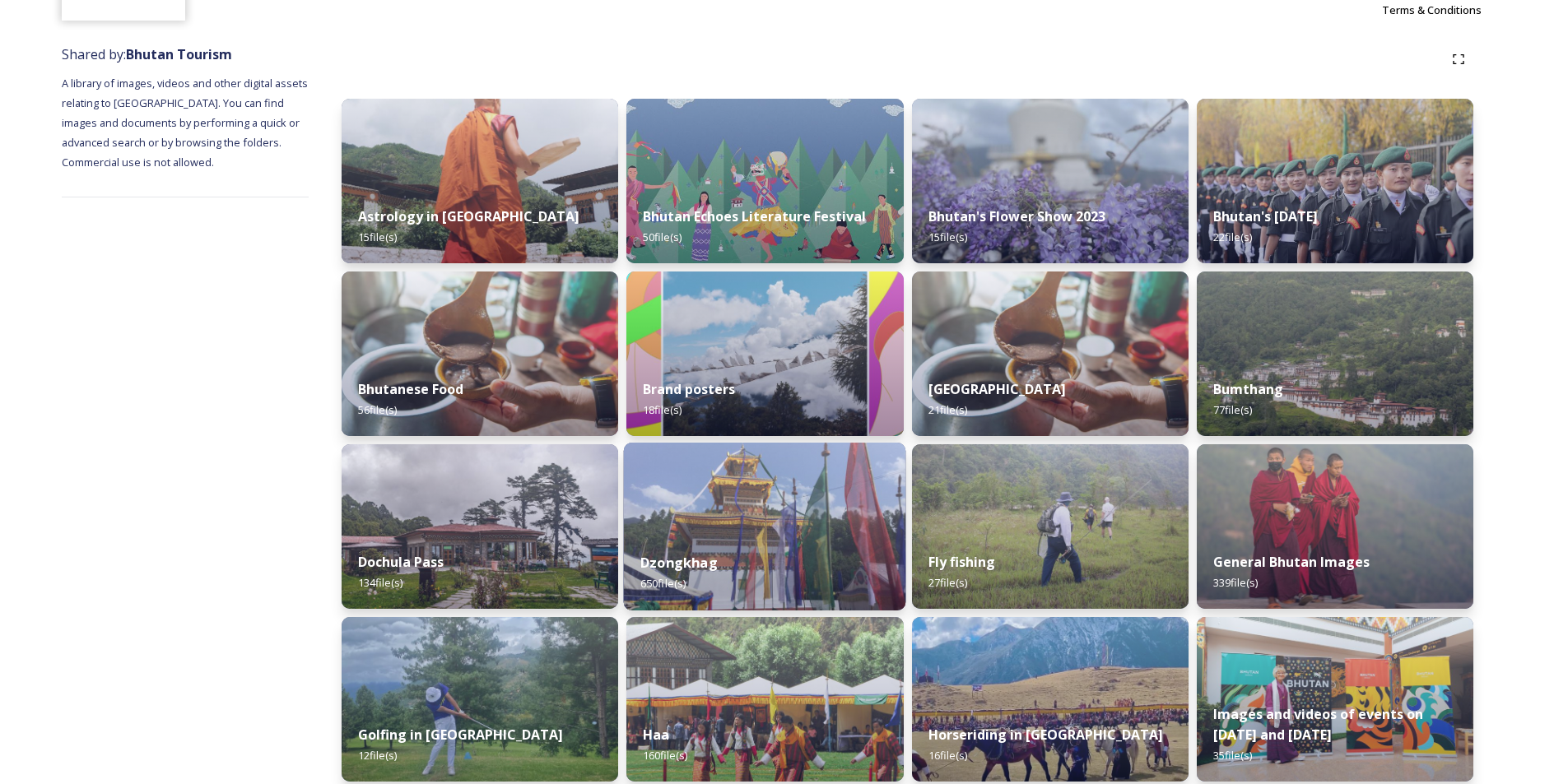
click at [771, 532] on img at bounding box center [765, 526] width 282 height 168
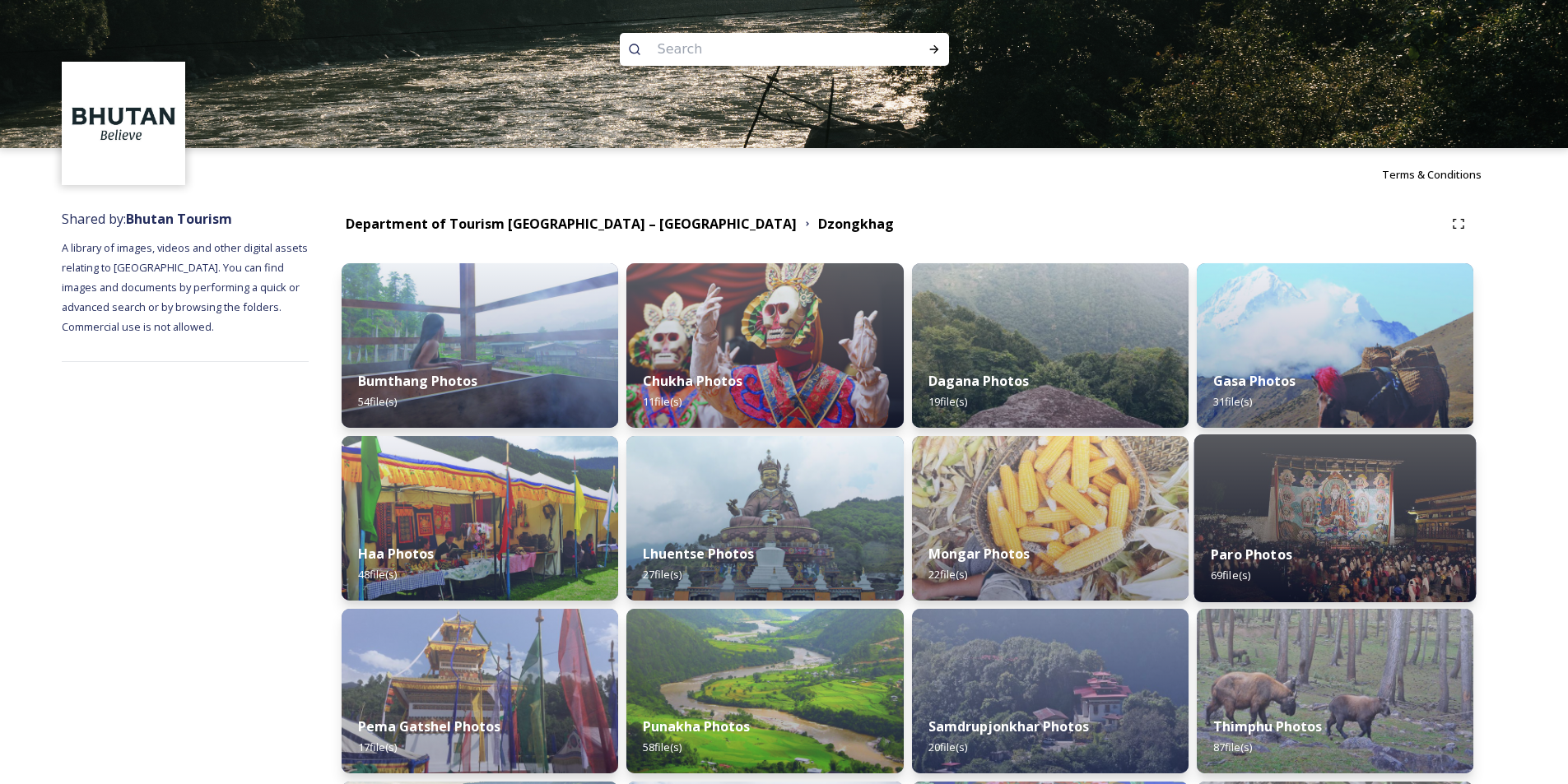
click at [1333, 539] on div "Paro Photos 69 file(s)" at bounding box center [1335, 564] width 282 height 74
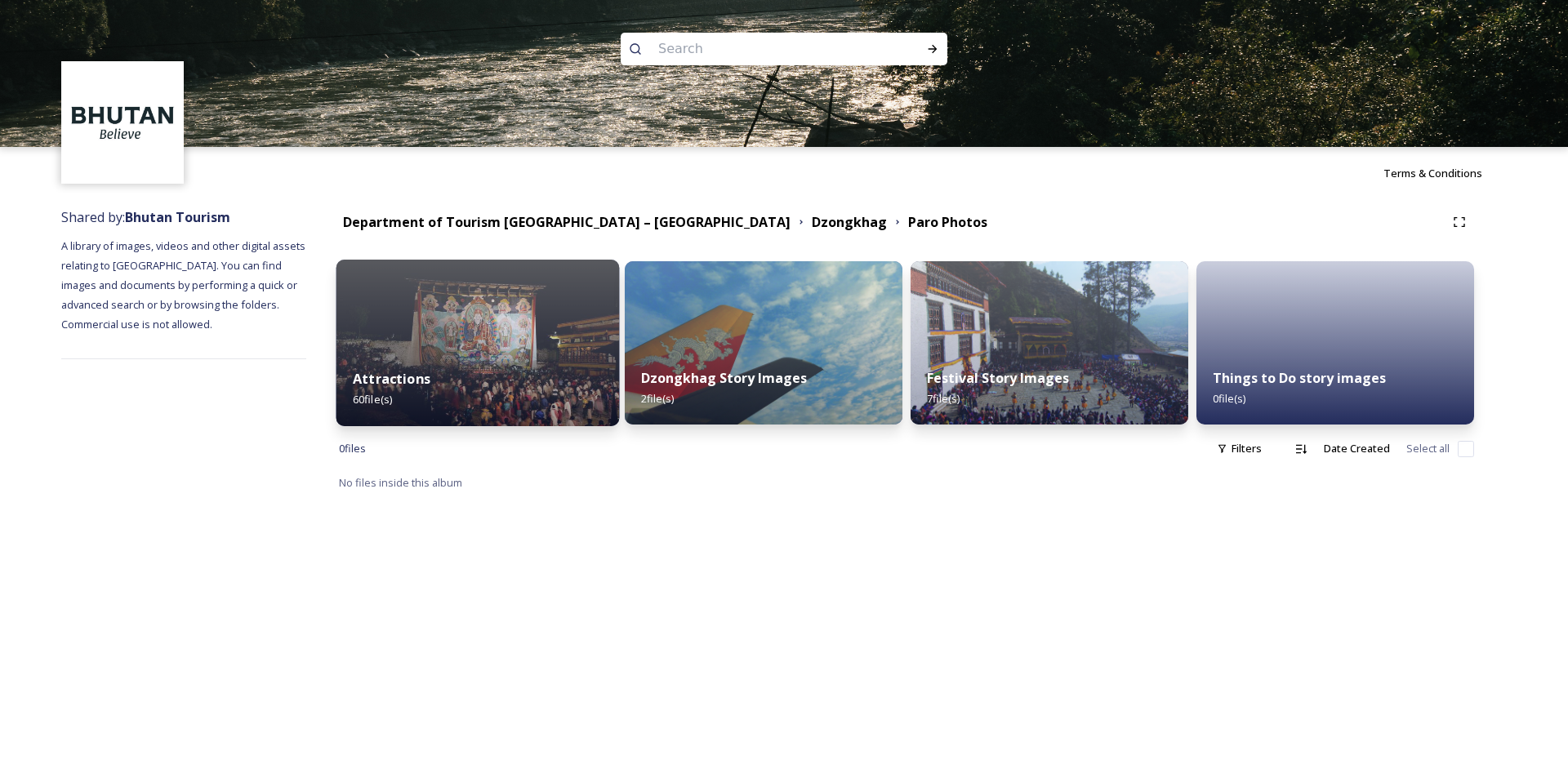
click at [534, 364] on div "Attractions 60 file(s)" at bounding box center [478, 389] width 283 height 74
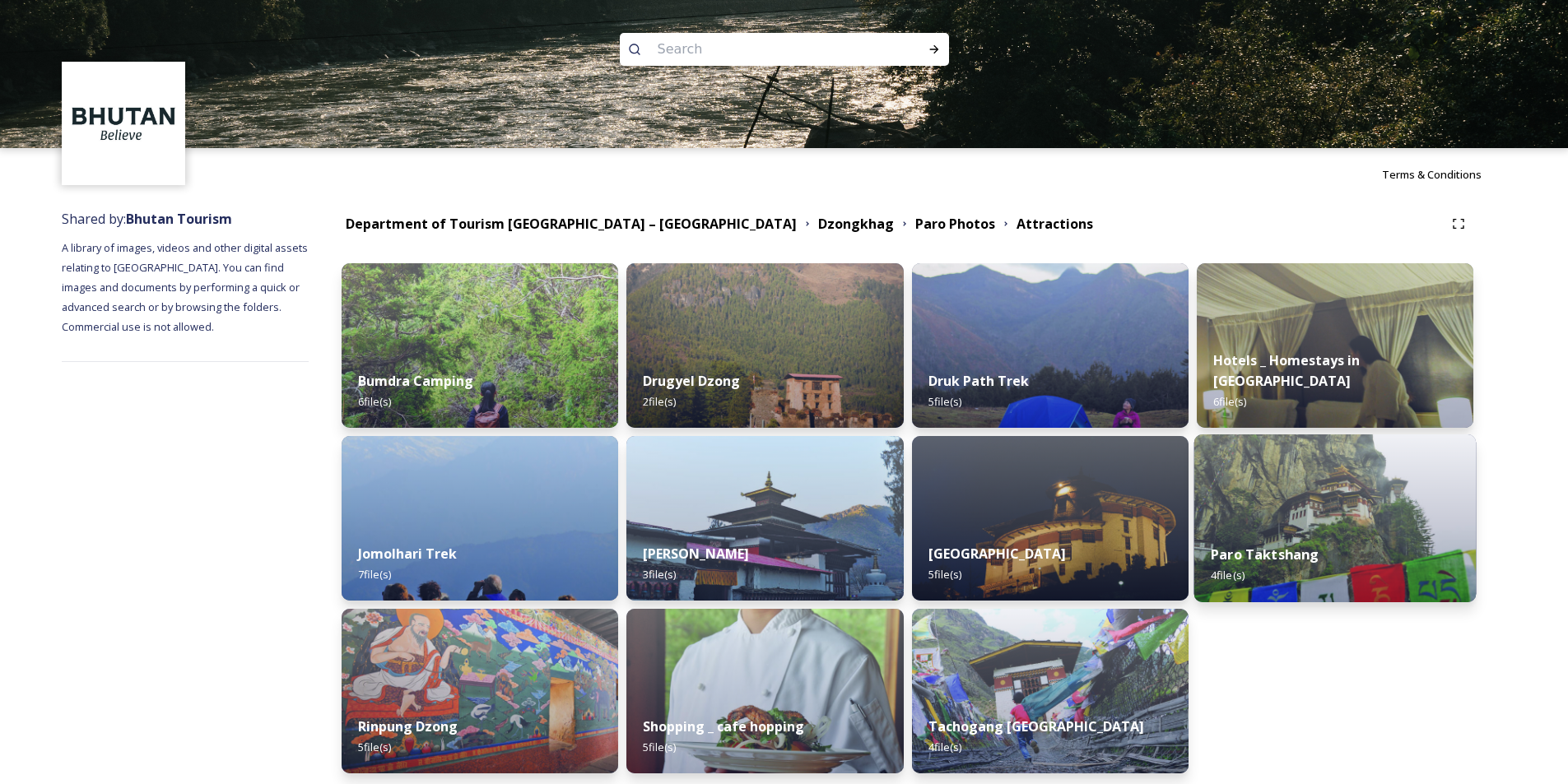
click at [1304, 507] on img at bounding box center [1335, 517] width 282 height 168
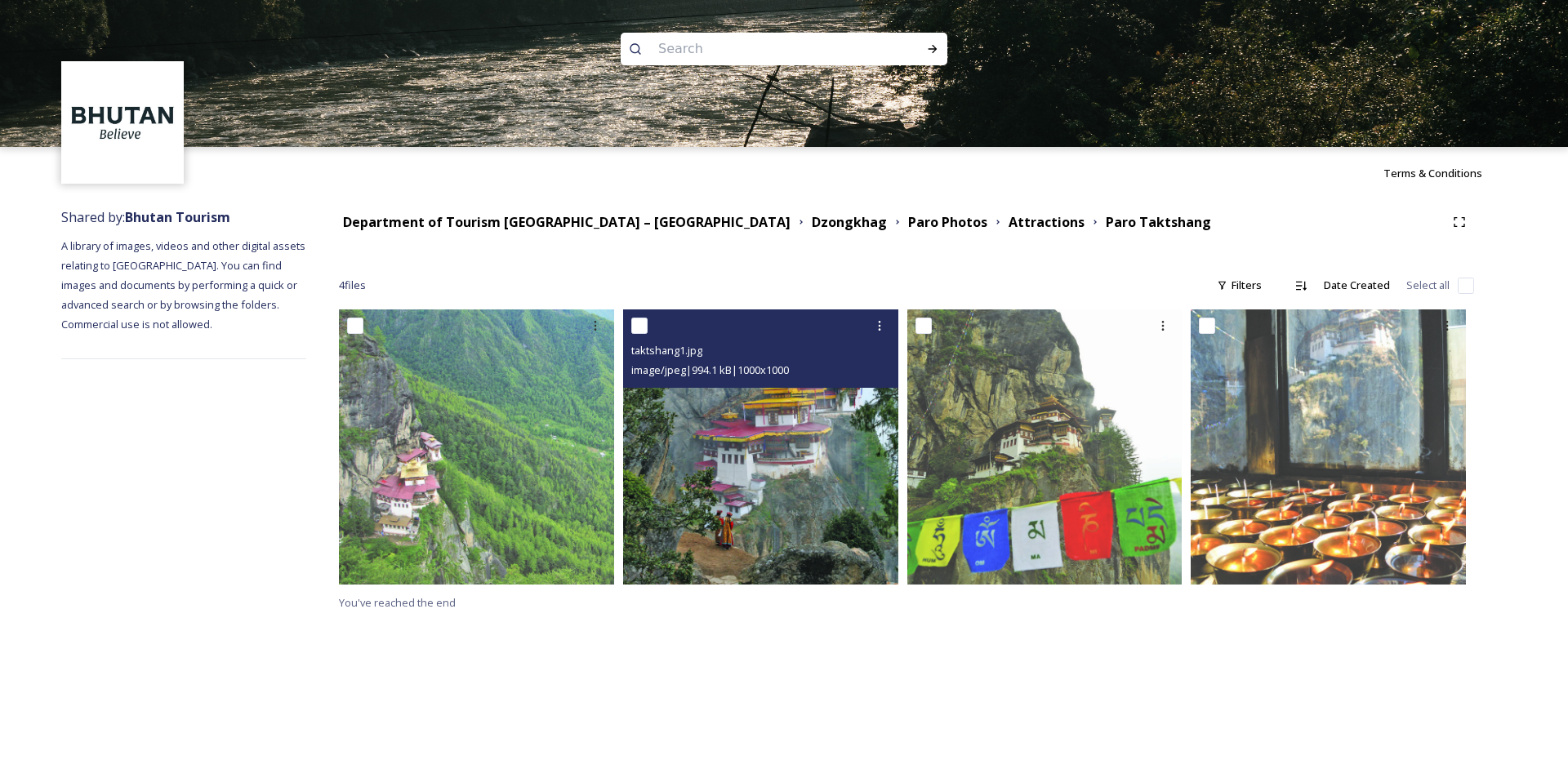
click at [796, 471] on img at bounding box center [761, 446] width 275 height 275
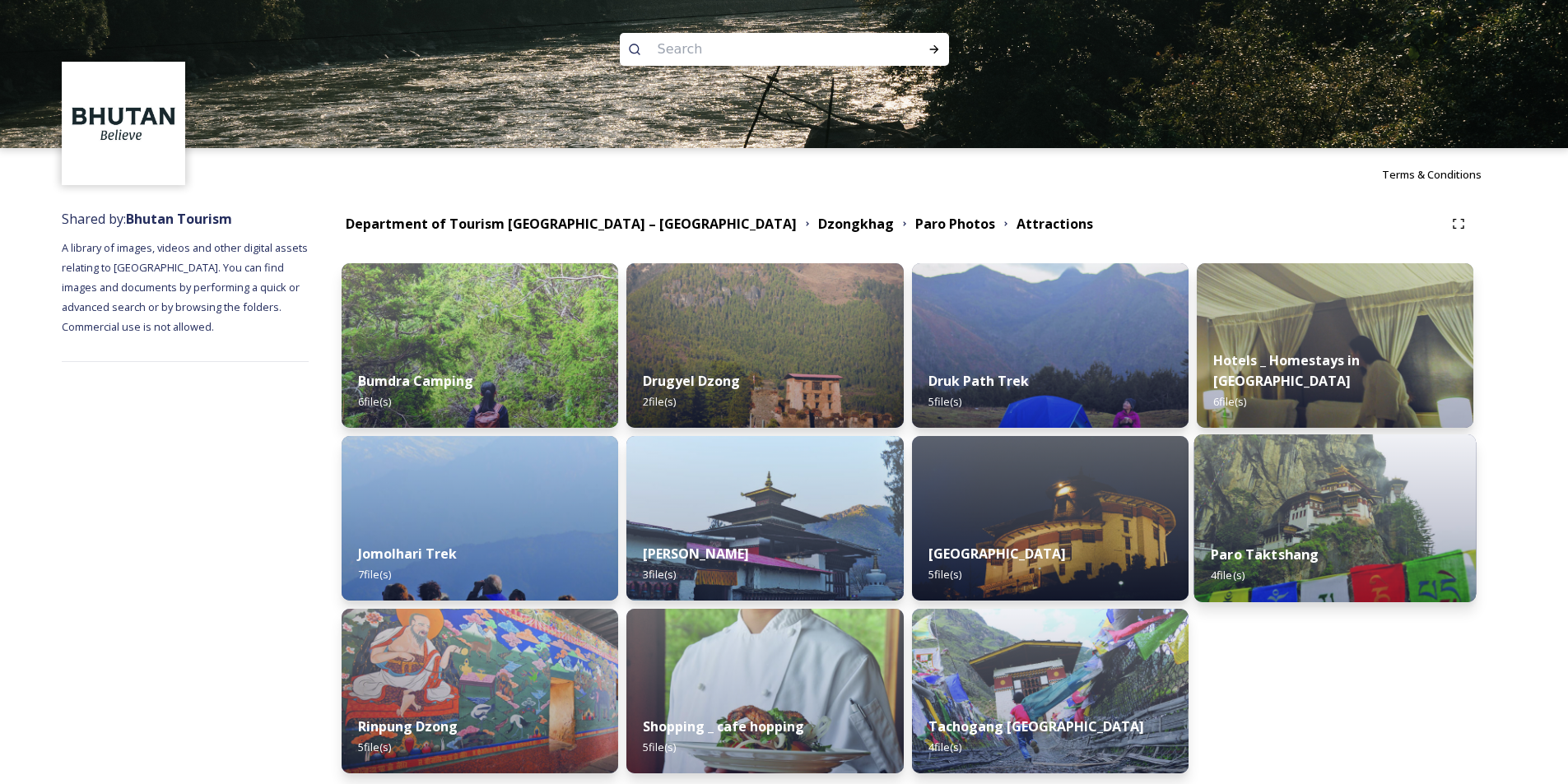
click at [1351, 523] on img at bounding box center [1335, 517] width 282 height 168
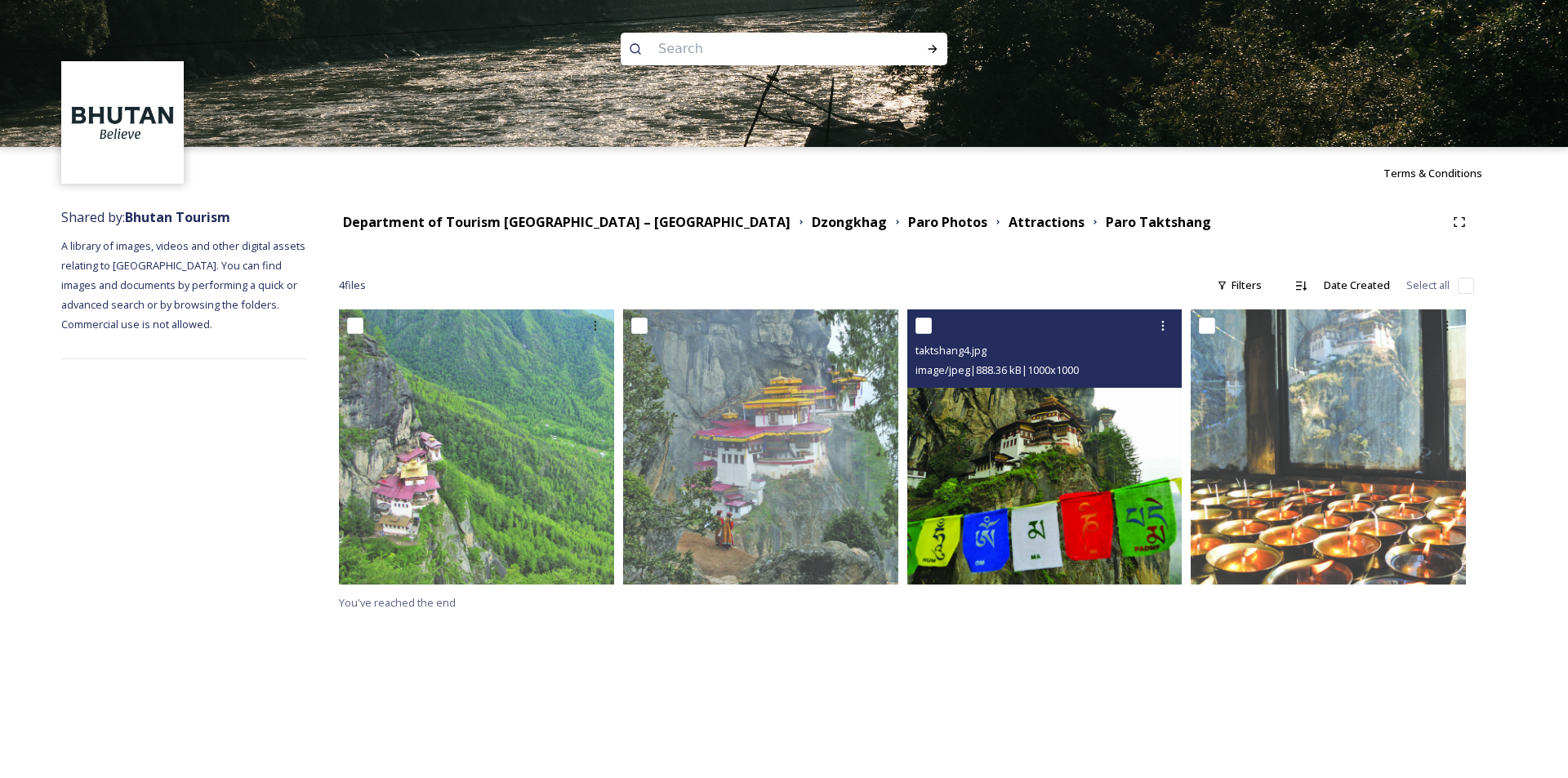
click at [1048, 449] on img at bounding box center [1045, 446] width 275 height 275
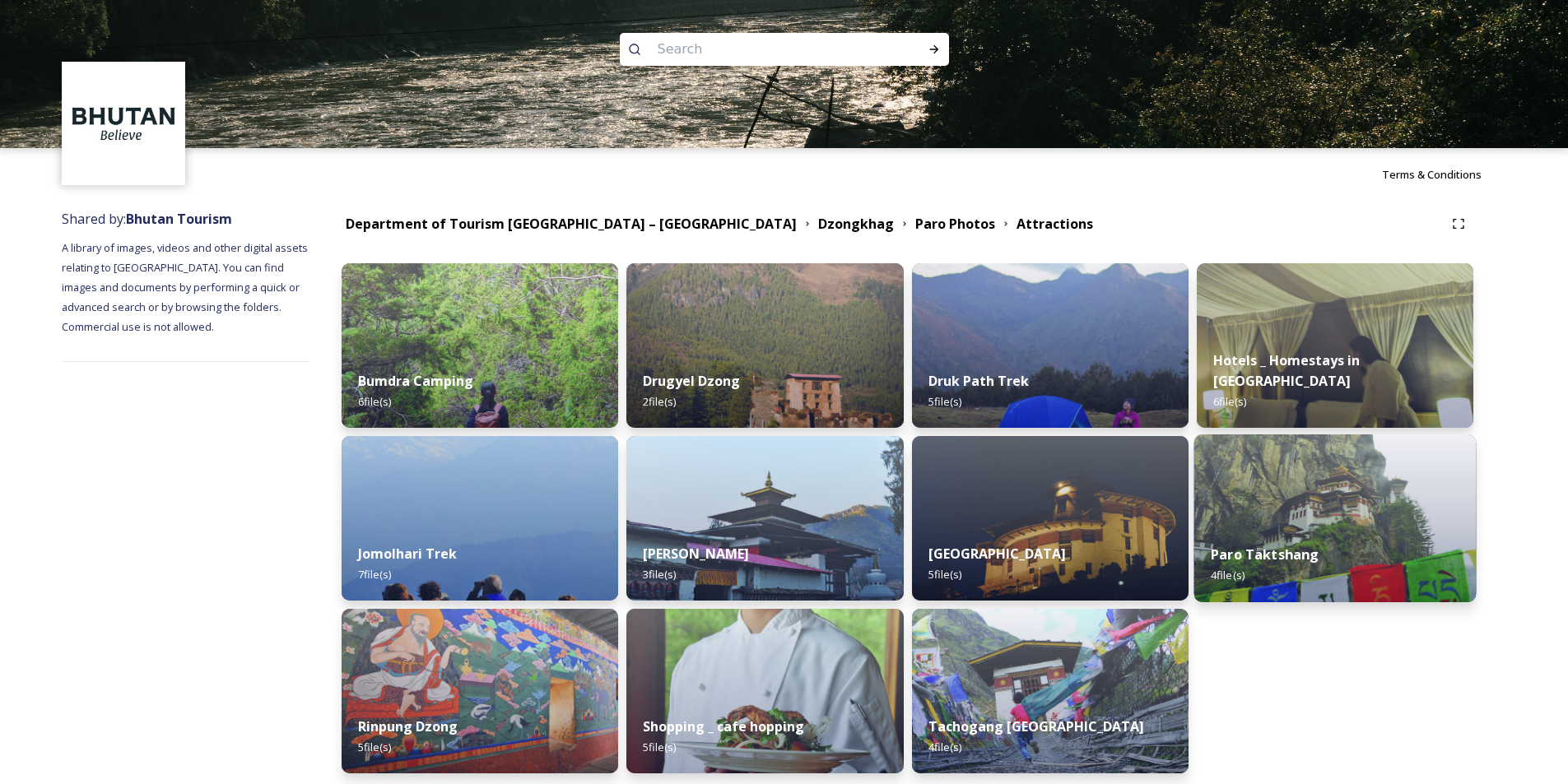
click at [1318, 526] on img at bounding box center [1335, 517] width 282 height 168
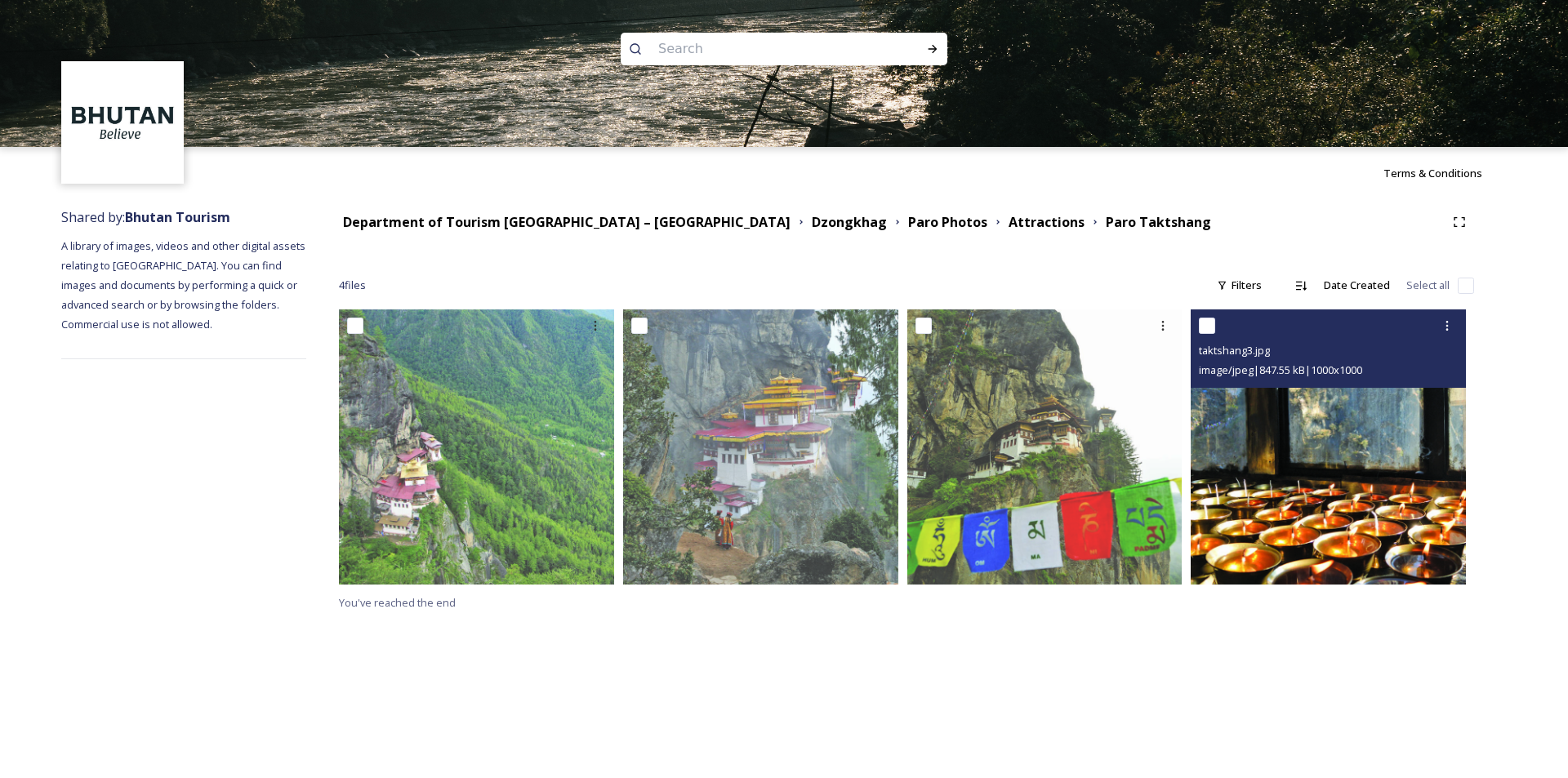
click at [1343, 495] on img at bounding box center [1328, 446] width 275 height 275
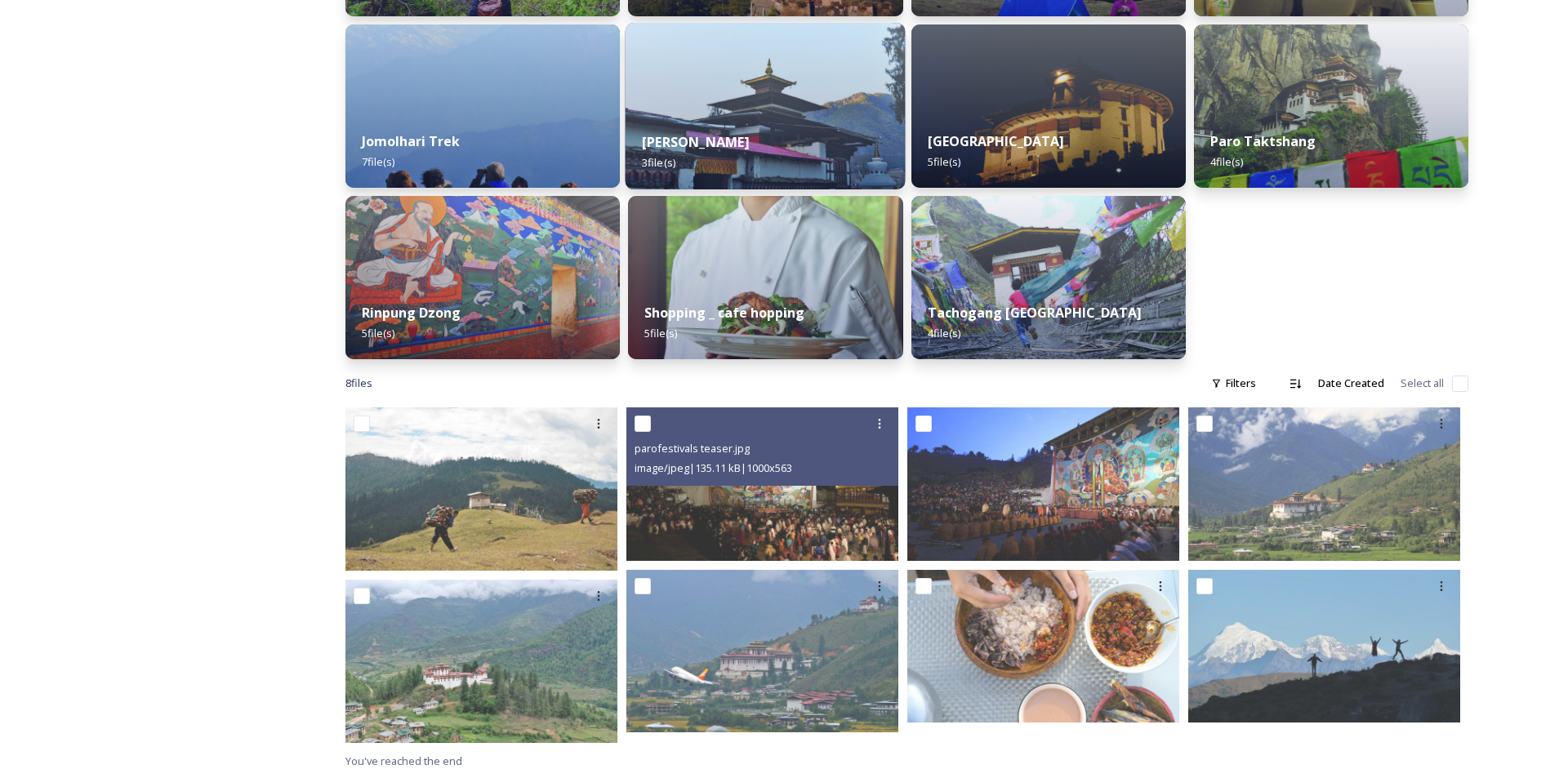
scroll to position [409, 0]
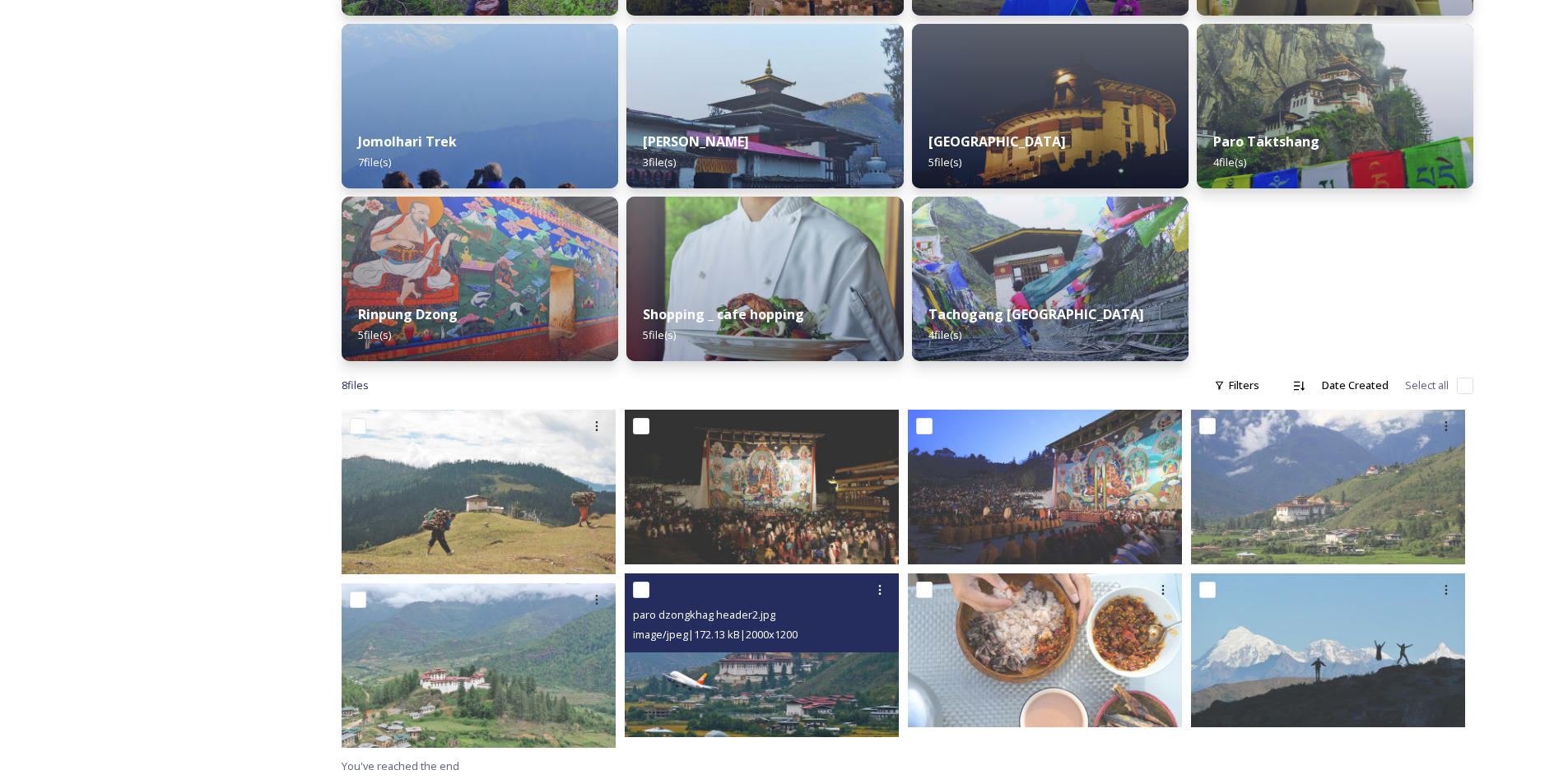
click at [788, 696] on img at bounding box center [761, 656] width 274 height 165
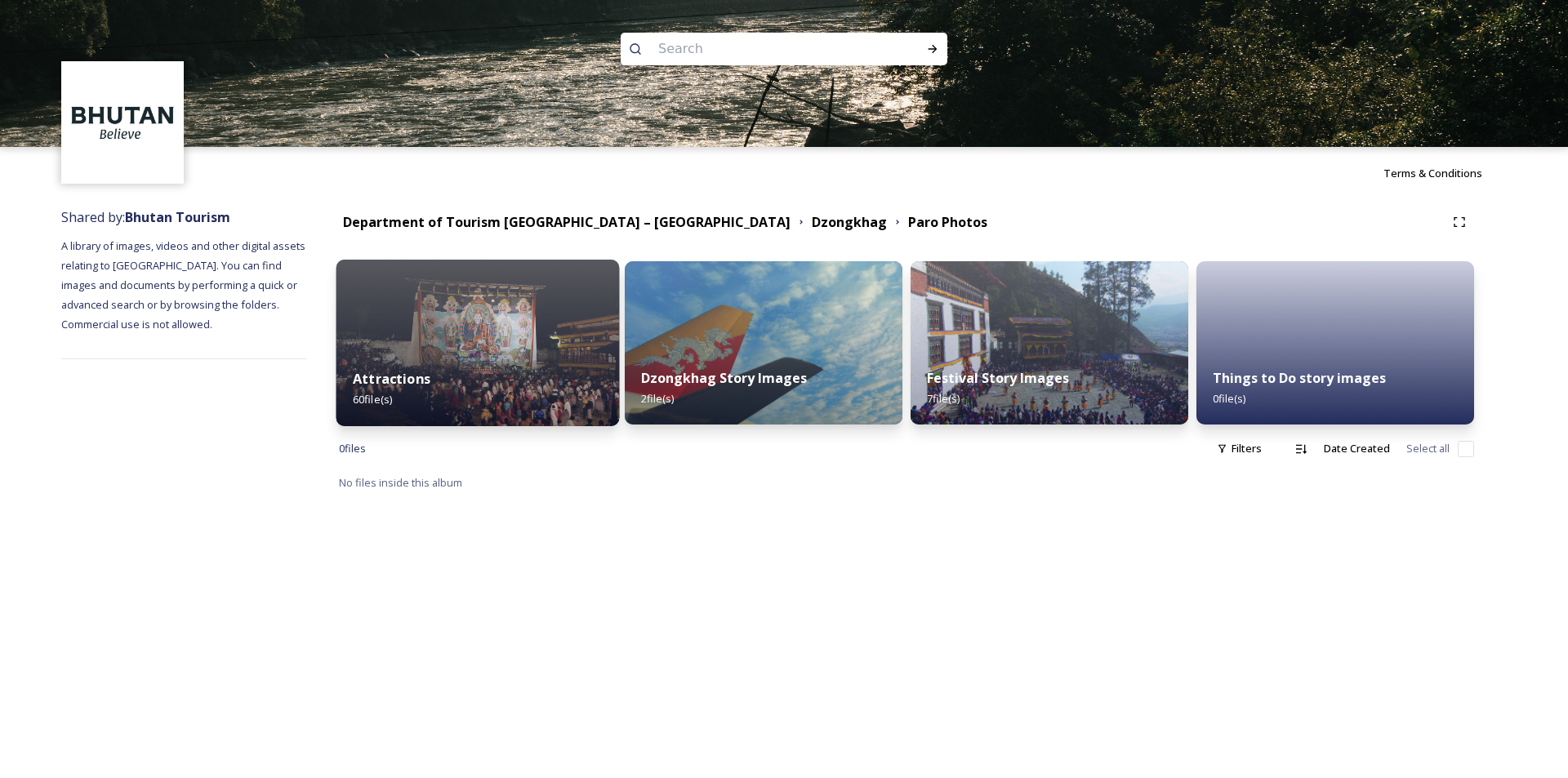
click at [428, 382] on strong "Attractions" at bounding box center [392, 378] width 78 height 18
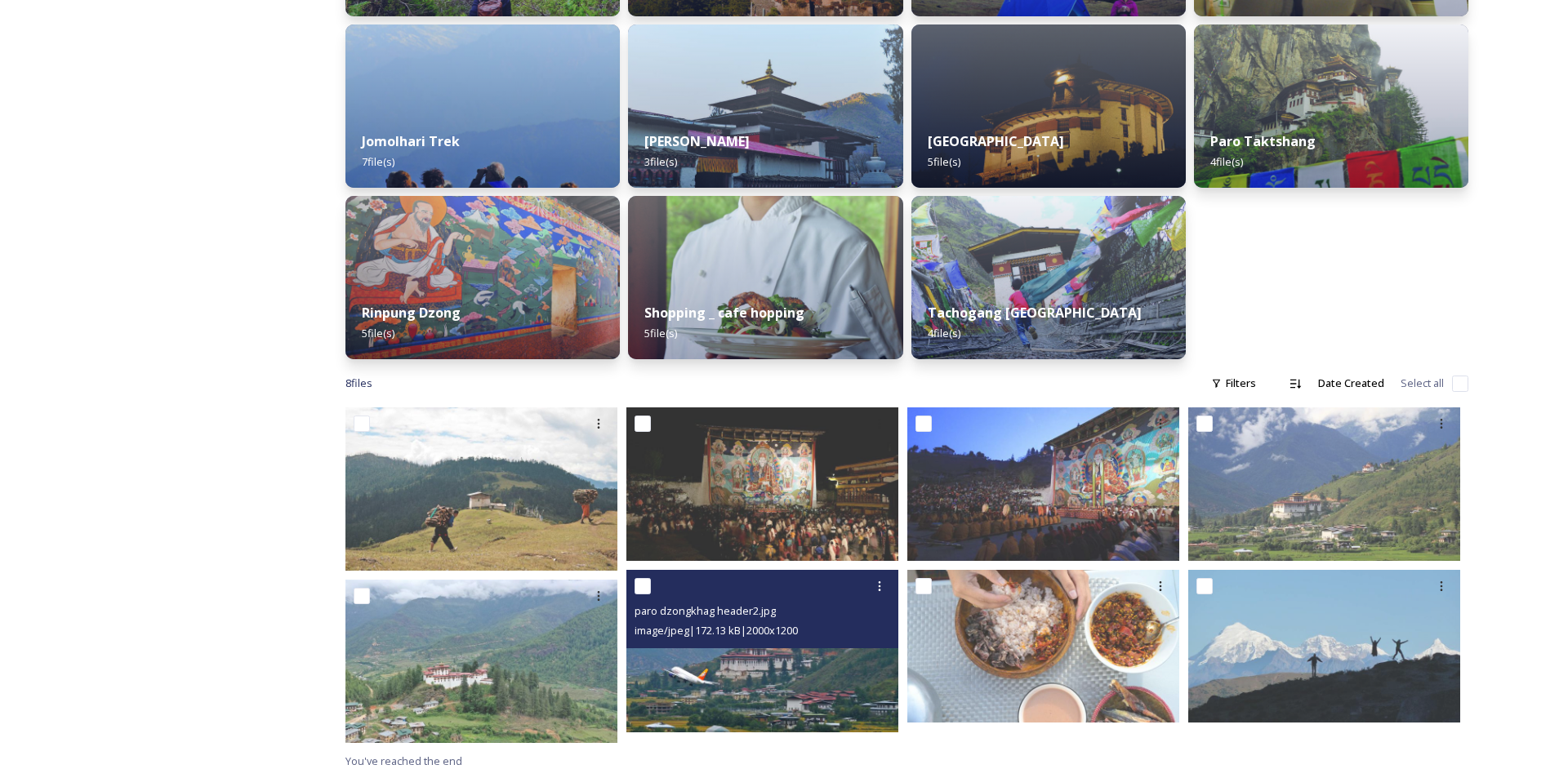
scroll to position [409, 0]
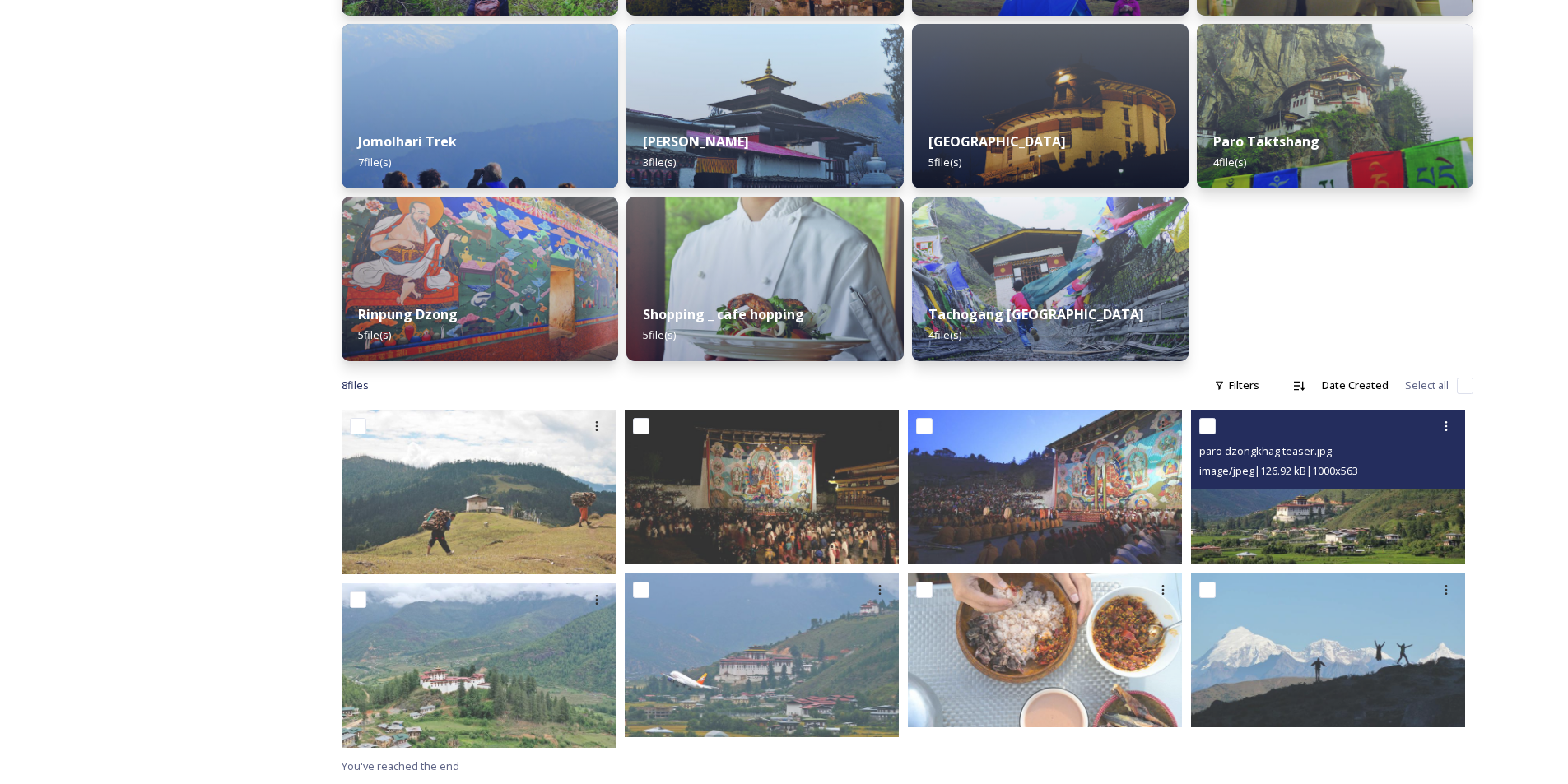
click at [1313, 525] on img at bounding box center [1328, 486] width 274 height 154
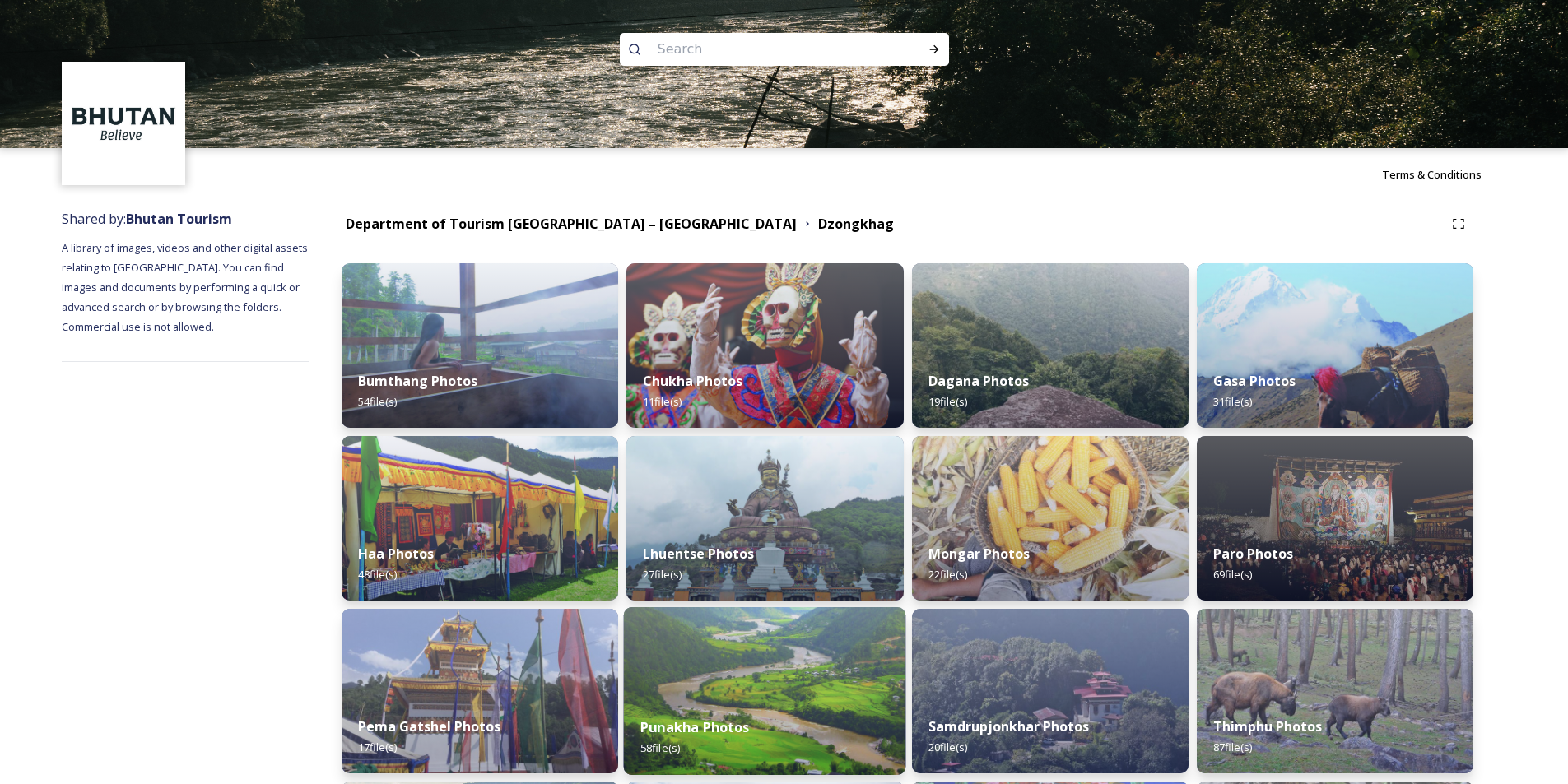
click at [800, 719] on div "Punakha Photos 58 file(s)" at bounding box center [765, 738] width 282 height 74
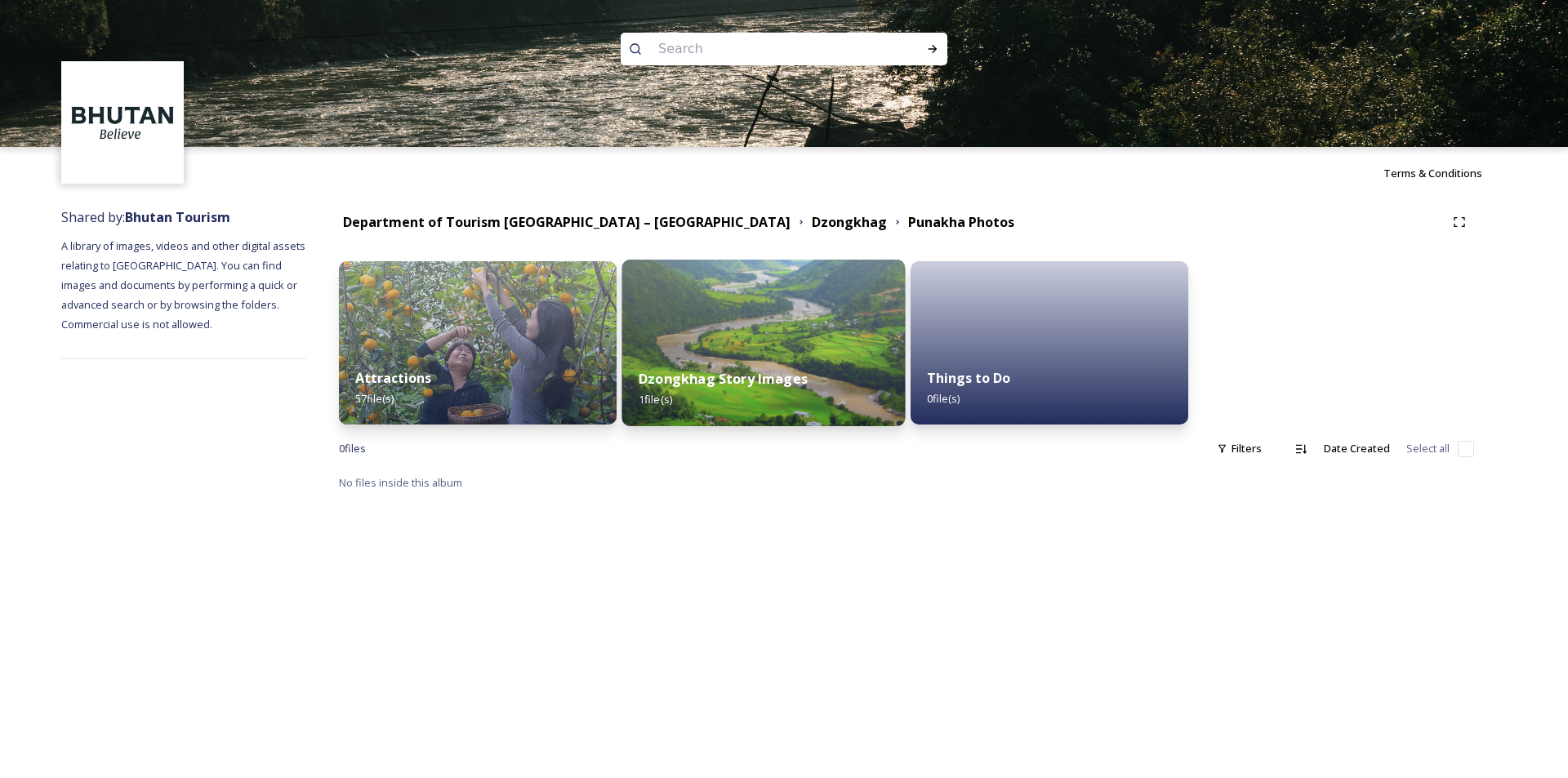
click at [752, 354] on div "Dzongkhag Story Images 1 file(s)" at bounding box center [764, 389] width 283 height 74
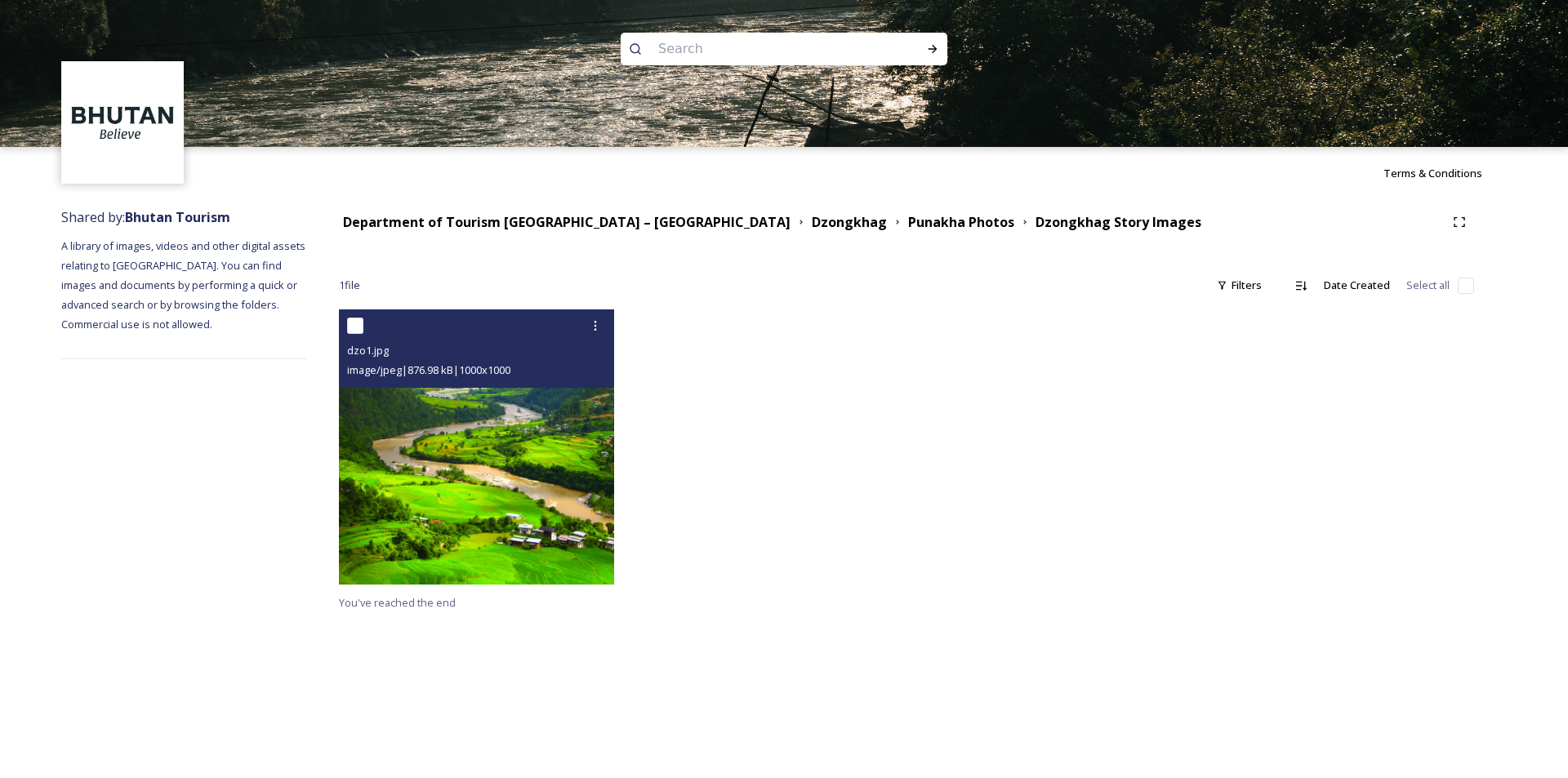
click at [514, 529] on img at bounding box center [476, 446] width 275 height 275
